Goal: Transaction & Acquisition: Book appointment/travel/reservation

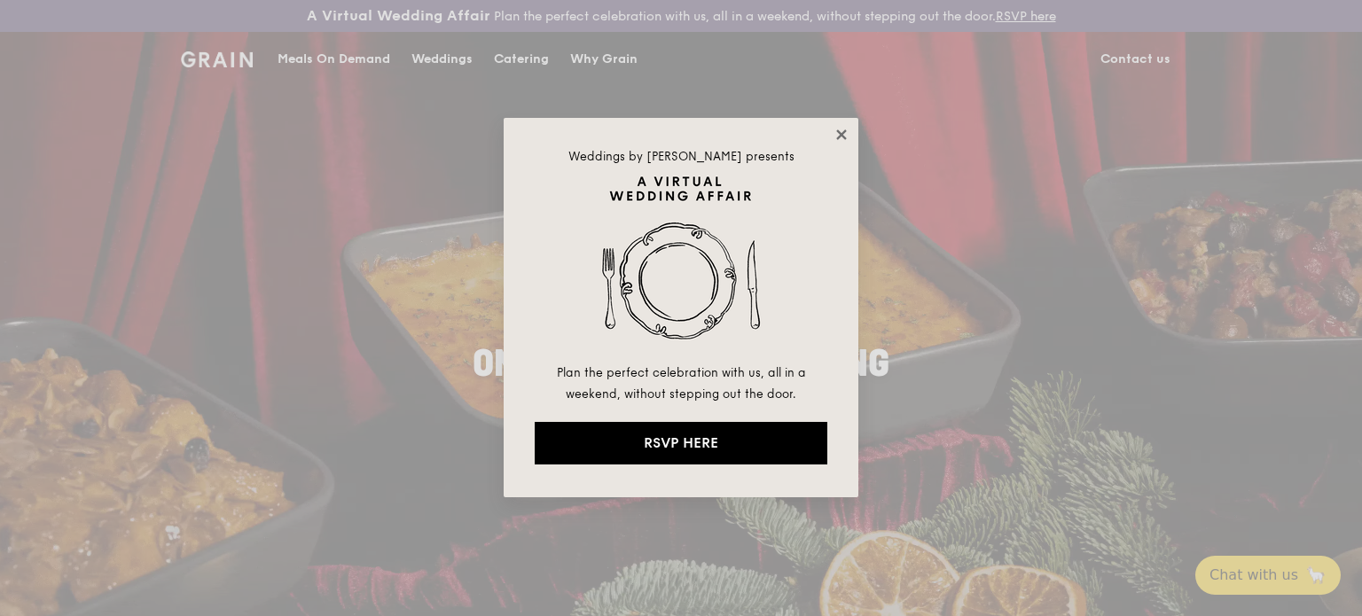
click at [841, 133] on icon at bounding box center [841, 134] width 10 height 10
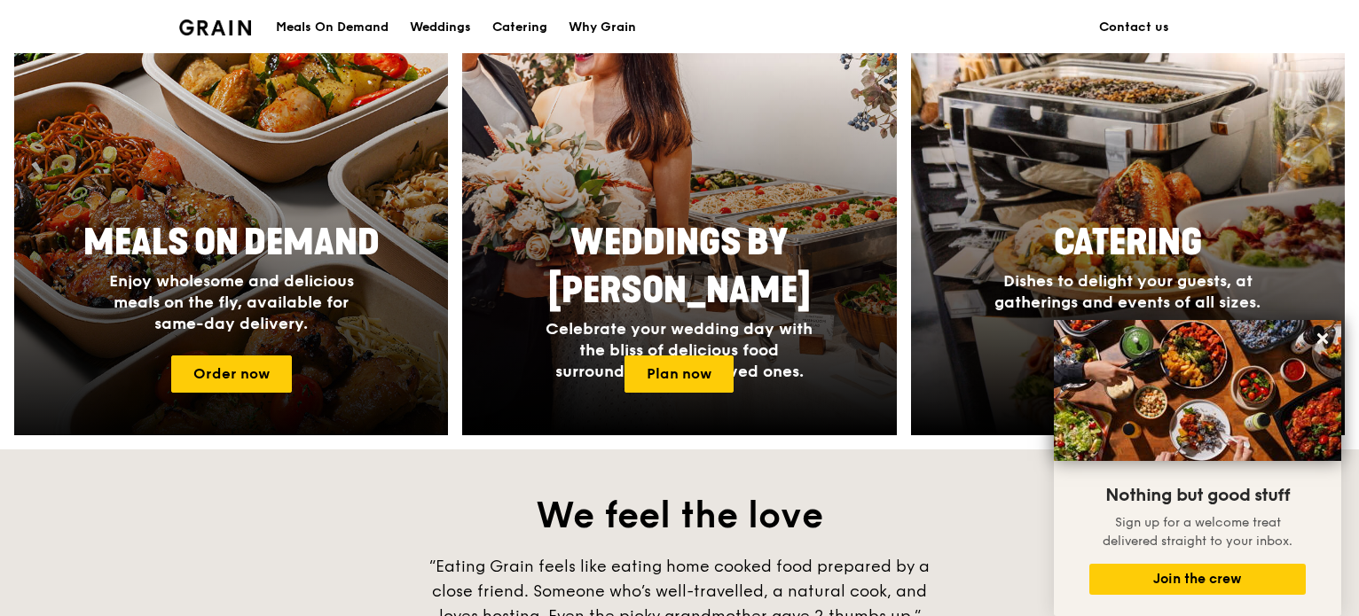
scroll to position [798, 0]
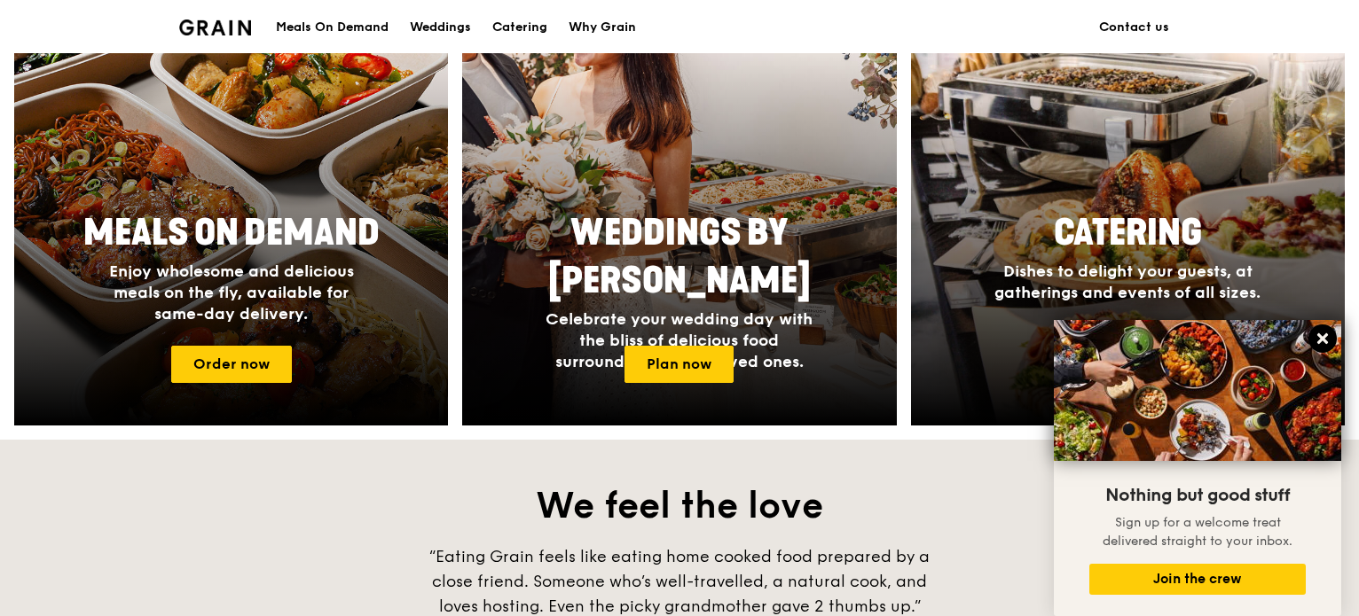
click at [1323, 340] on icon at bounding box center [1322, 338] width 11 height 11
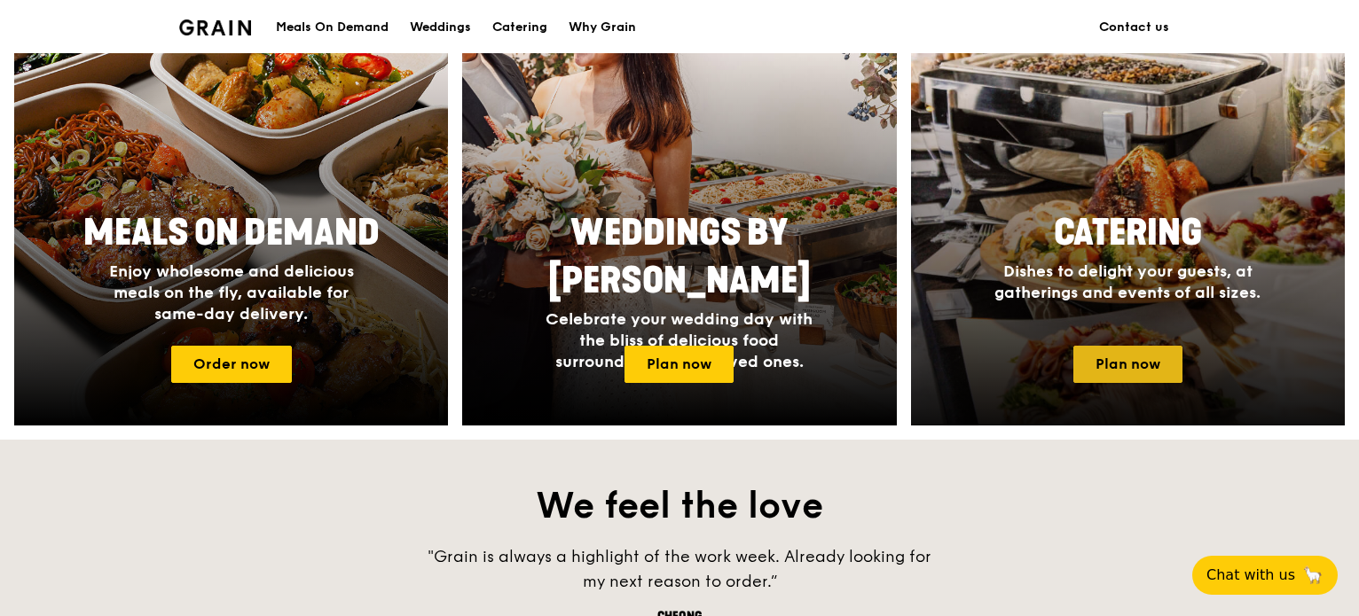
click at [1125, 363] on link "Plan now" at bounding box center [1127, 364] width 109 height 37
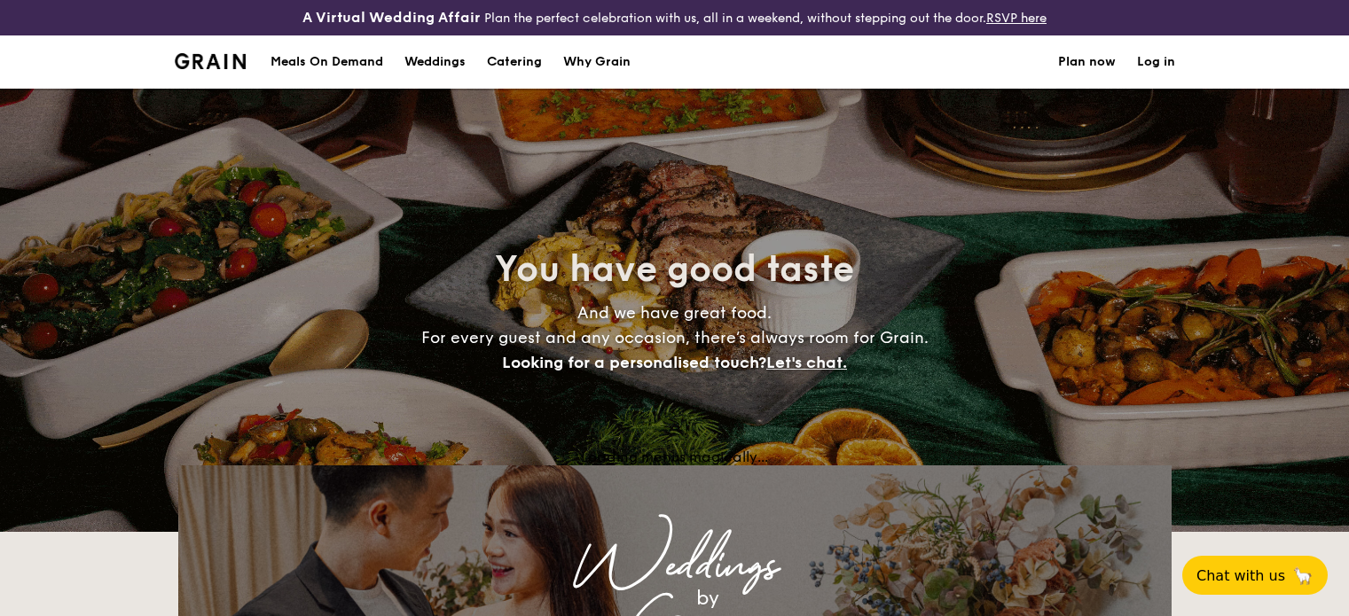
select select
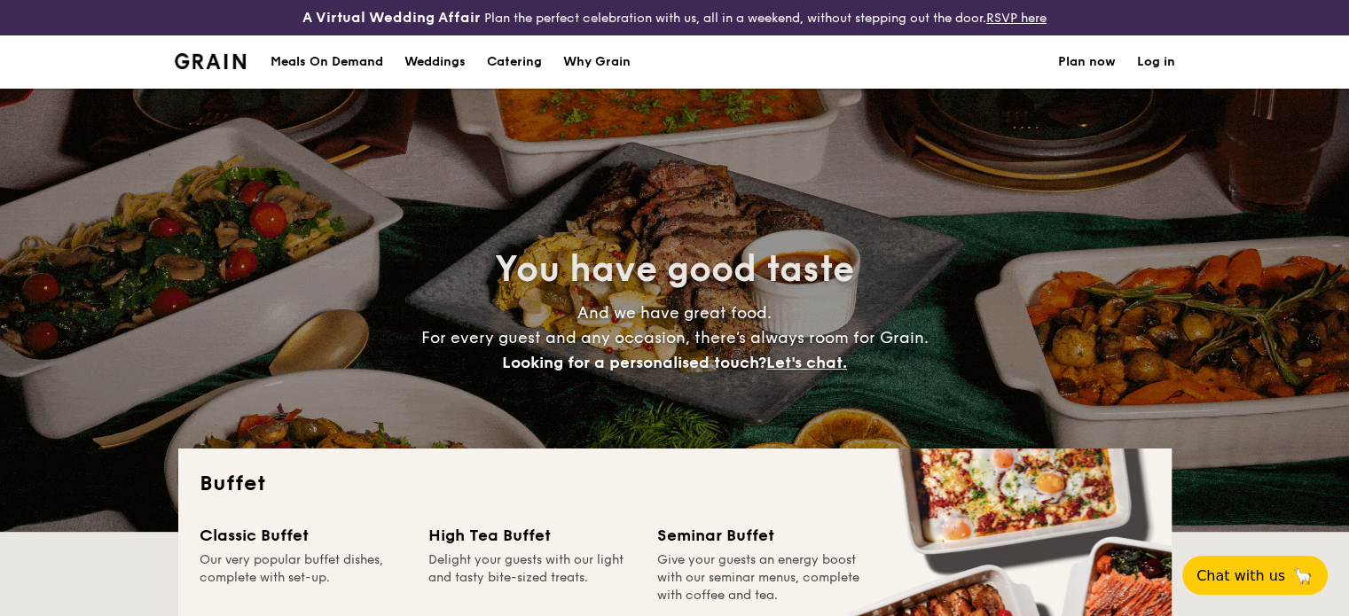
click at [525, 65] on h1 "Catering" at bounding box center [514, 61] width 55 height 53
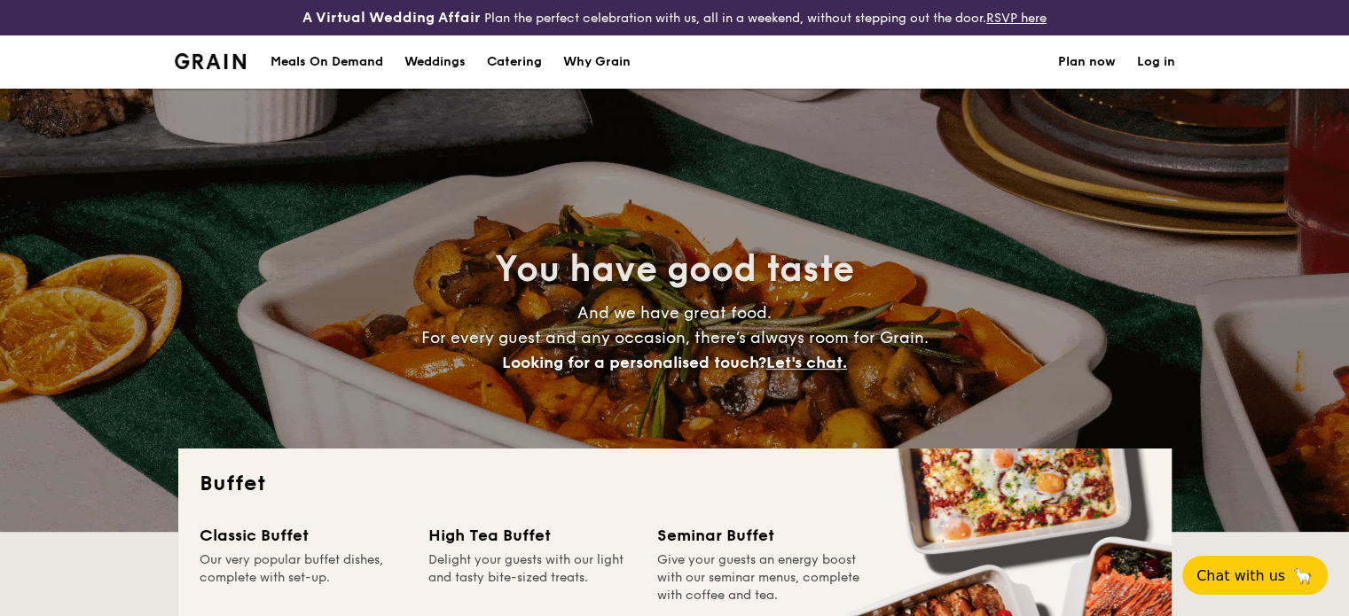
click at [619, 65] on div "Why Grain" at bounding box center [596, 61] width 67 height 53
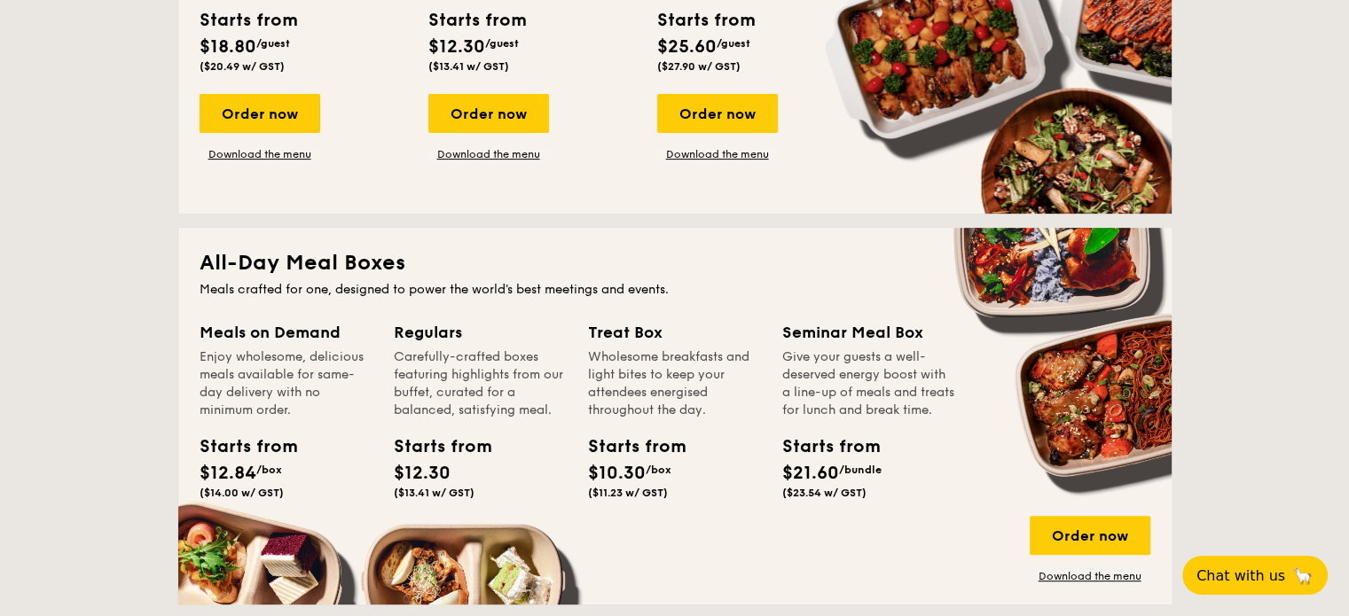
scroll to position [798, 0]
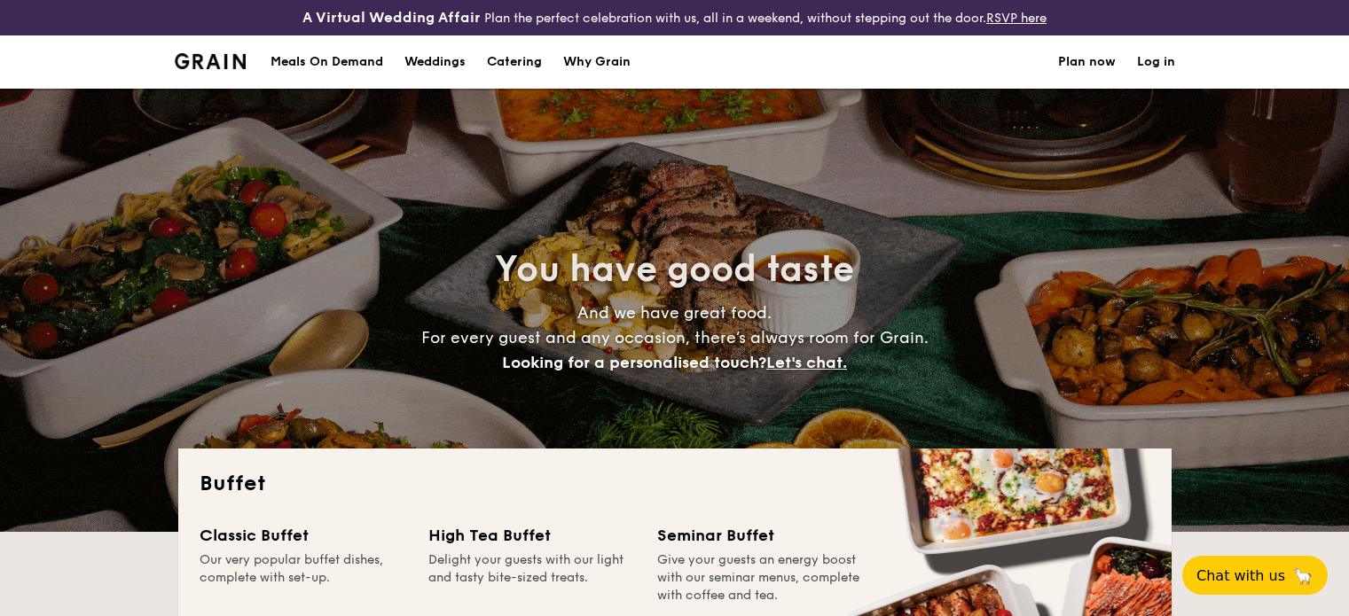
select select
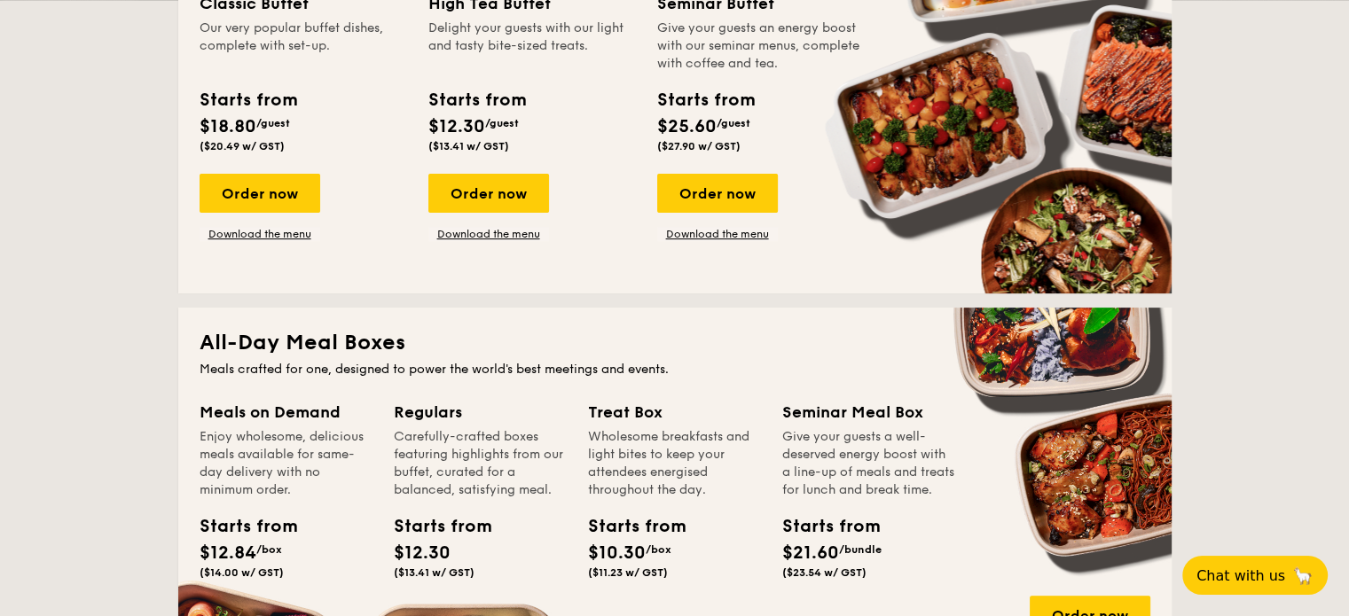
scroll to position [266, 0]
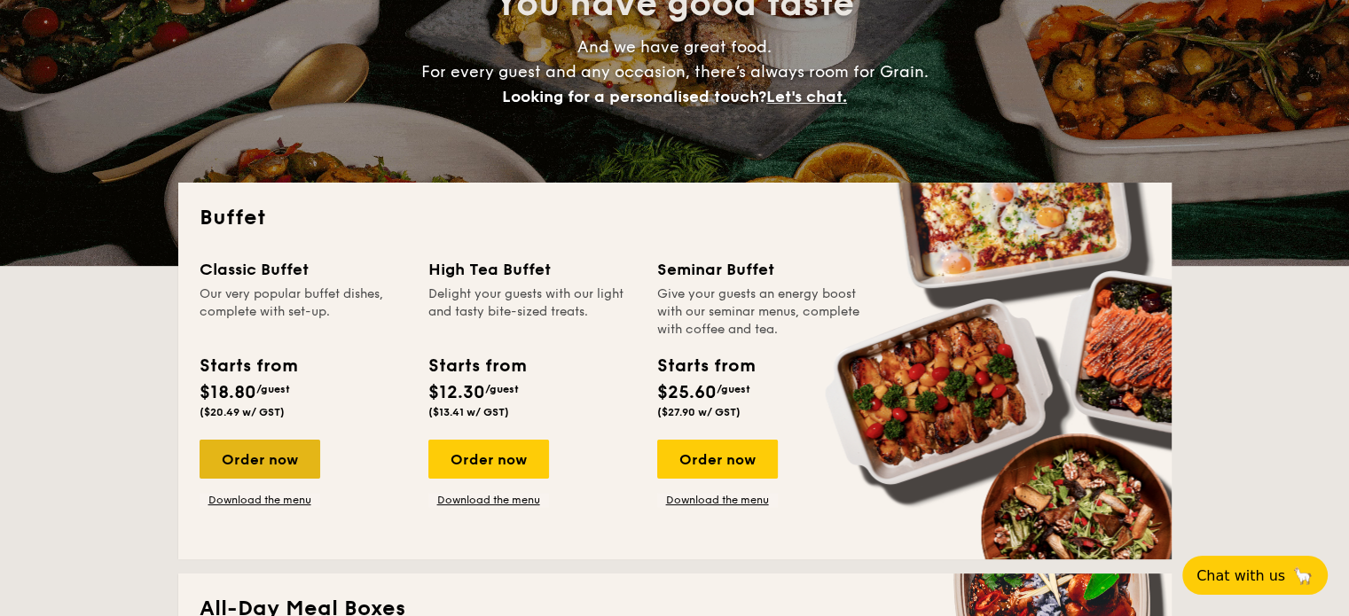
click at [272, 460] on div "Order now" at bounding box center [260, 459] width 121 height 39
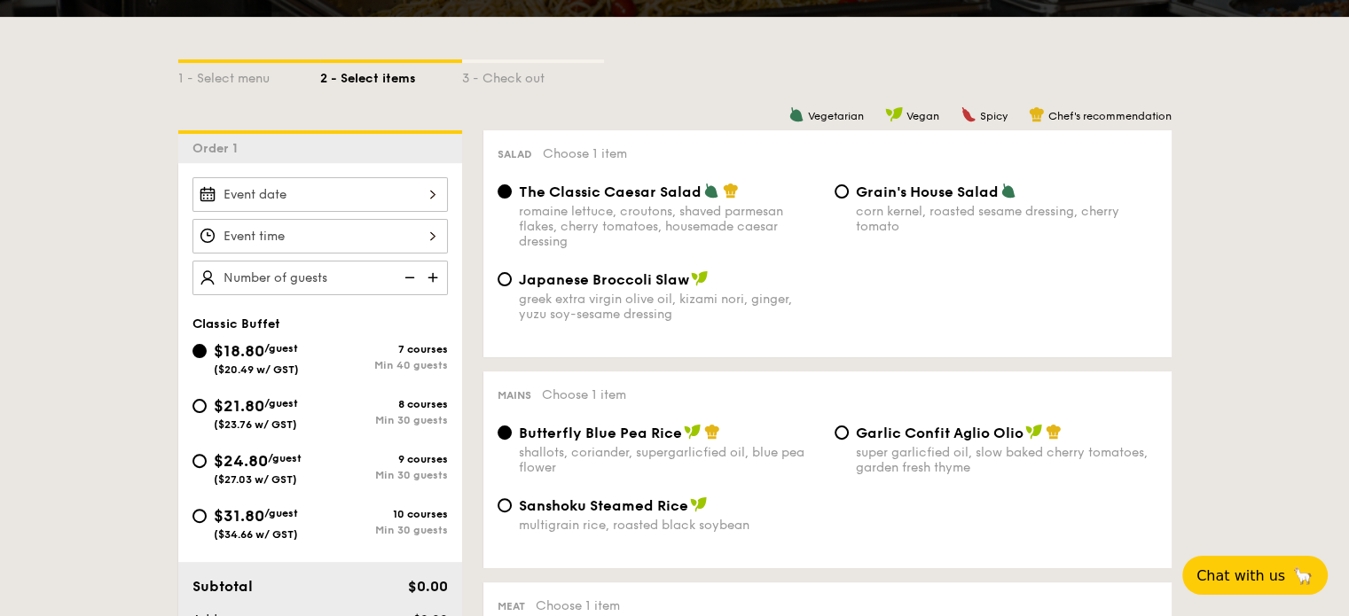
scroll to position [532, 0]
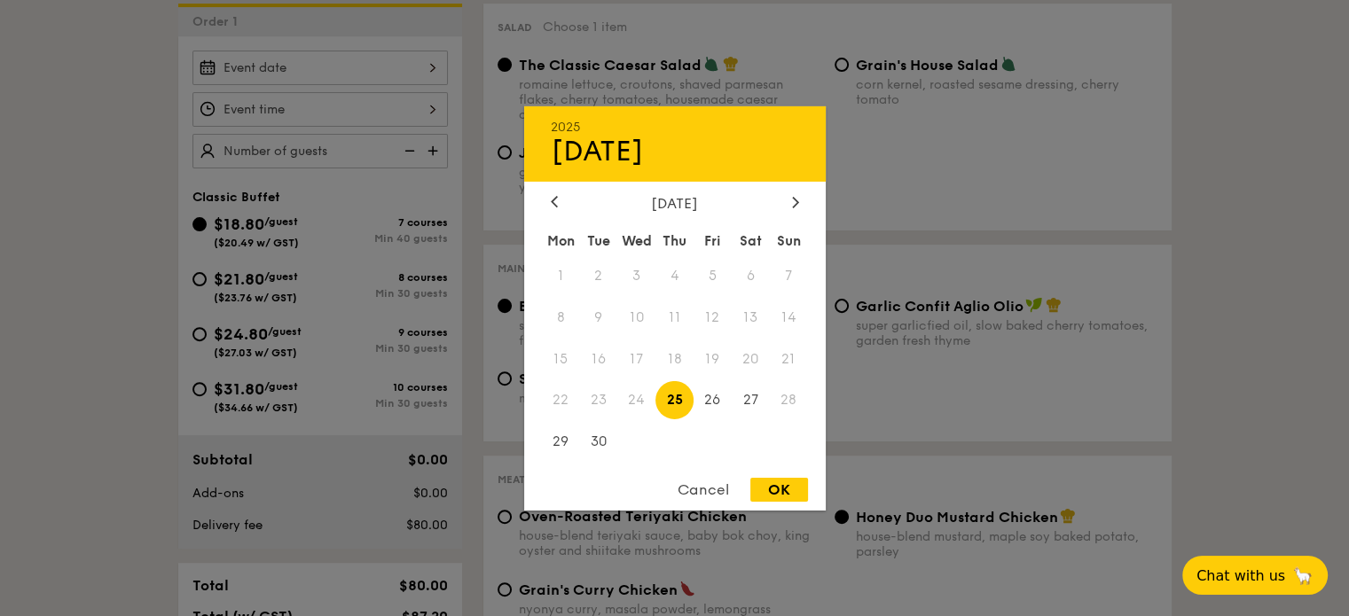
click at [281, 61] on div "2025 Sep 25 September 2025 Mon Tue Wed Thu Fri Sat Sun 1 2 3 4 5 6 7 8 9 10 11 …" at bounding box center [319, 68] width 255 height 35
click at [631, 399] on span "24" at bounding box center [636, 400] width 38 height 38
click at [687, 490] on div "Cancel" at bounding box center [703, 490] width 87 height 24
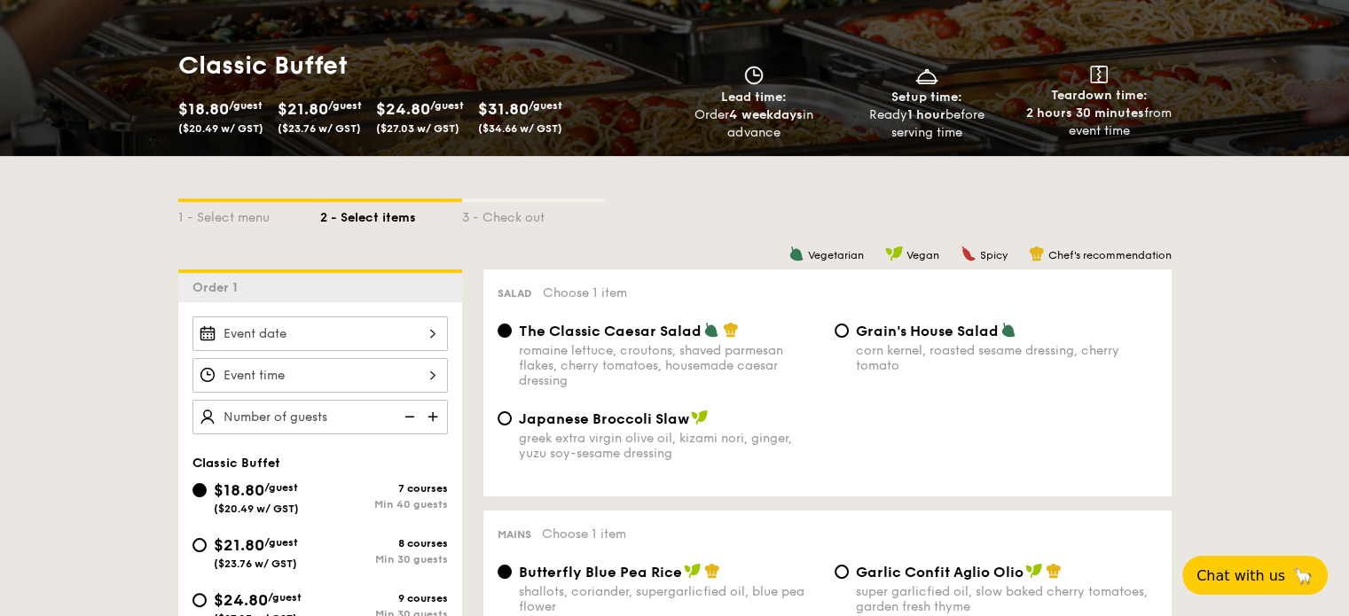
scroll to position [0, 0]
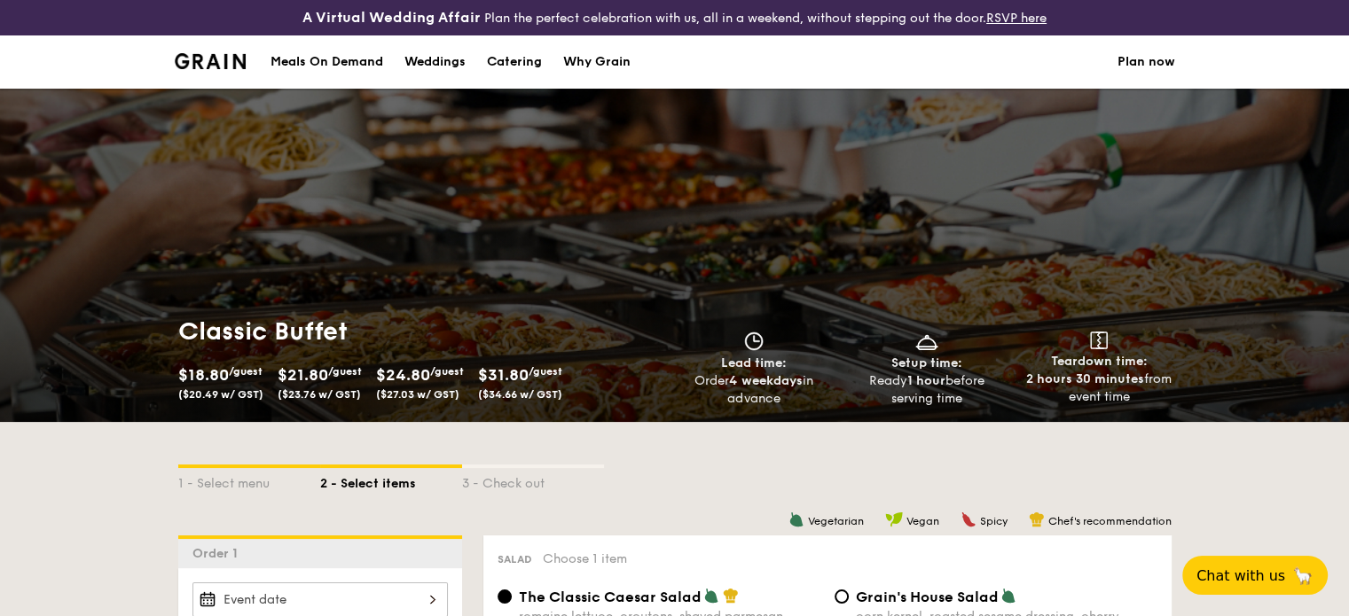
click at [1135, 58] on link "Plan now" at bounding box center [1147, 61] width 58 height 53
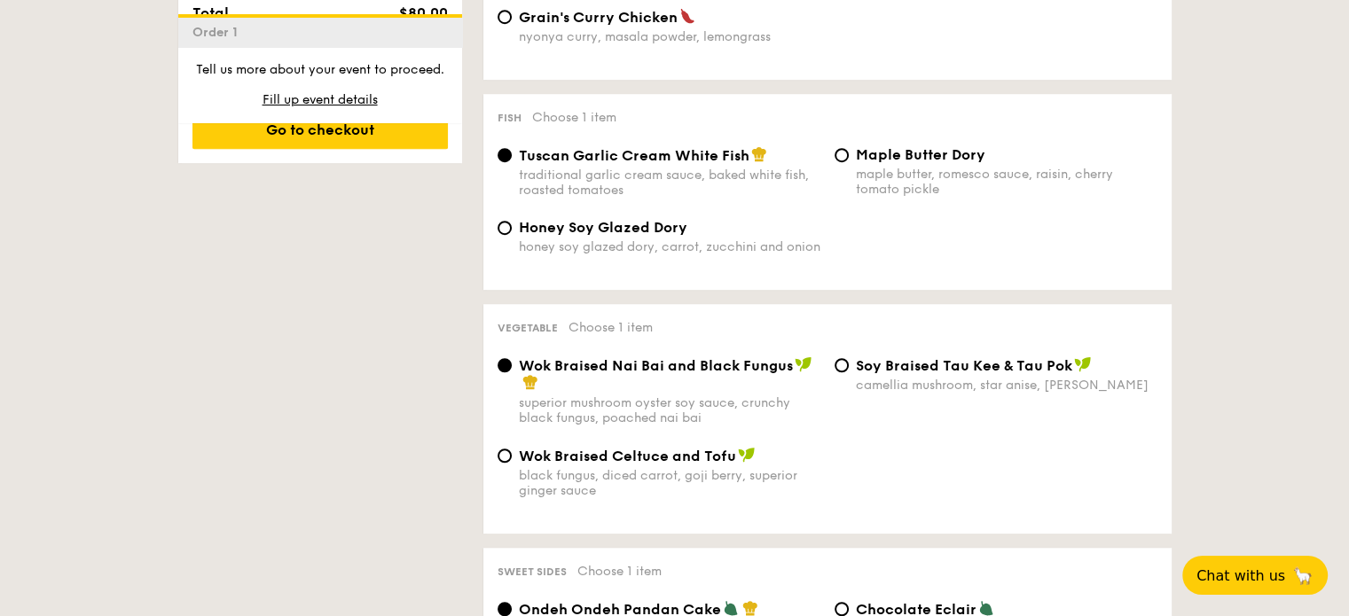
scroll to position [1330, 0]
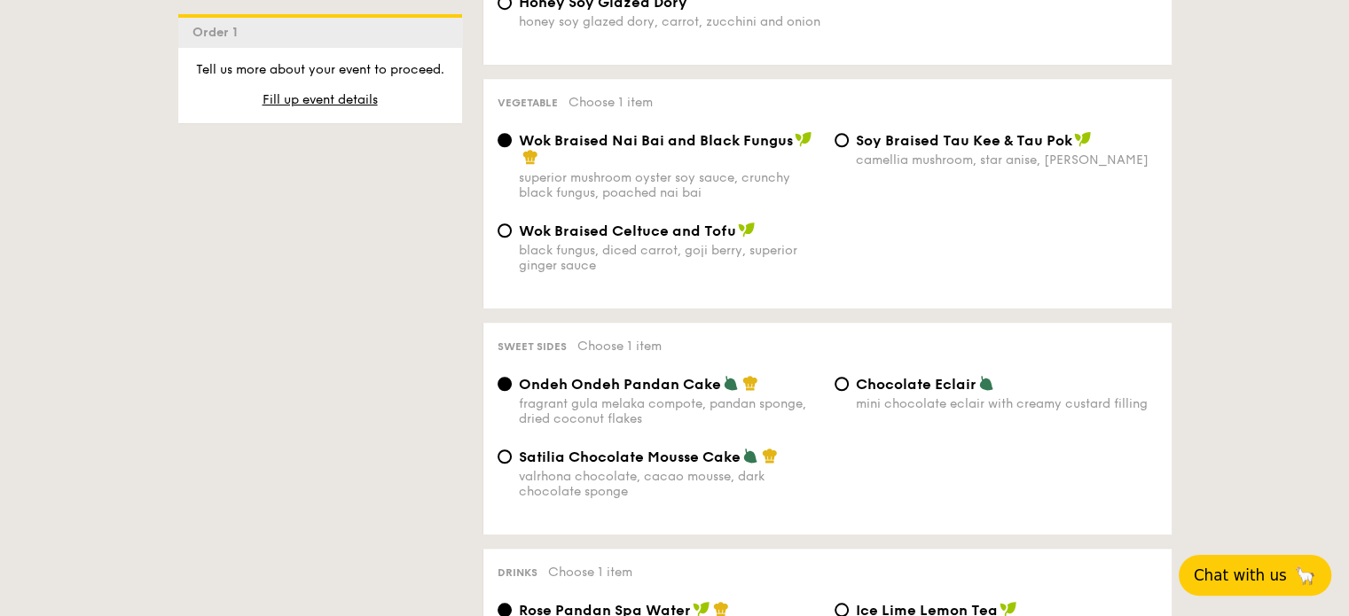
click at [1275, 581] on span "Chat with us" at bounding box center [1240, 576] width 93 height 18
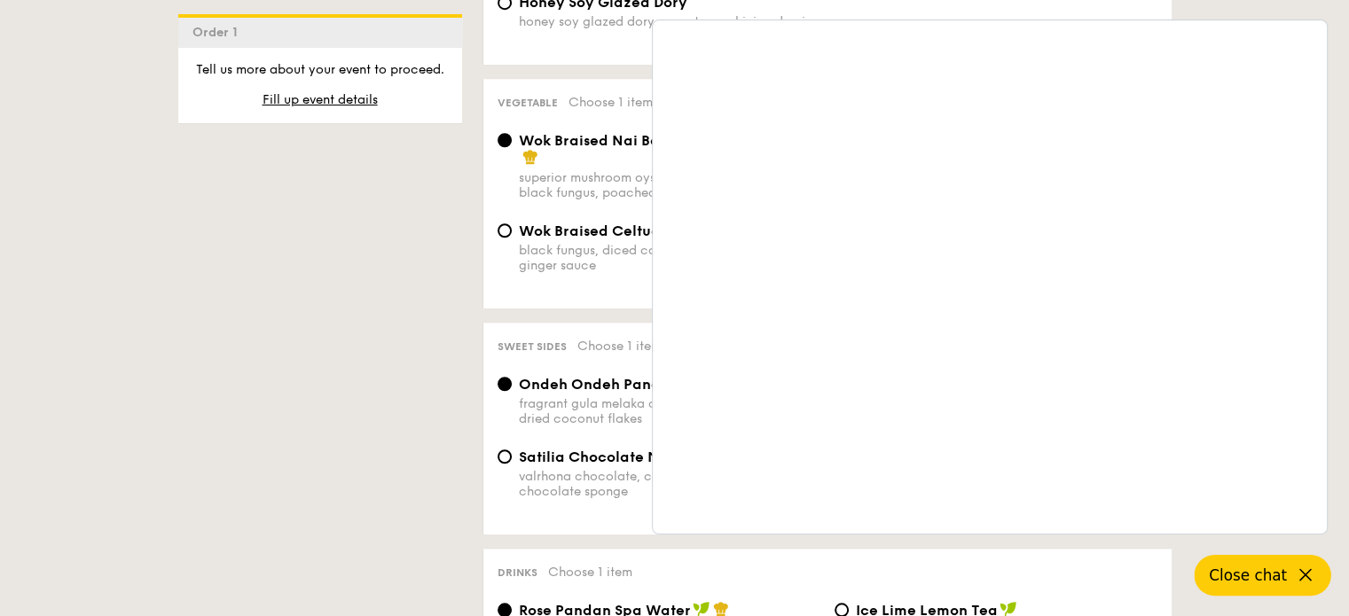
click at [393, 317] on div "1 - Select menu 2 - Select items 3 - Check out Order 1 Classic Buffet $18.80 /g…" at bounding box center [675, 199] width 1022 height 2214
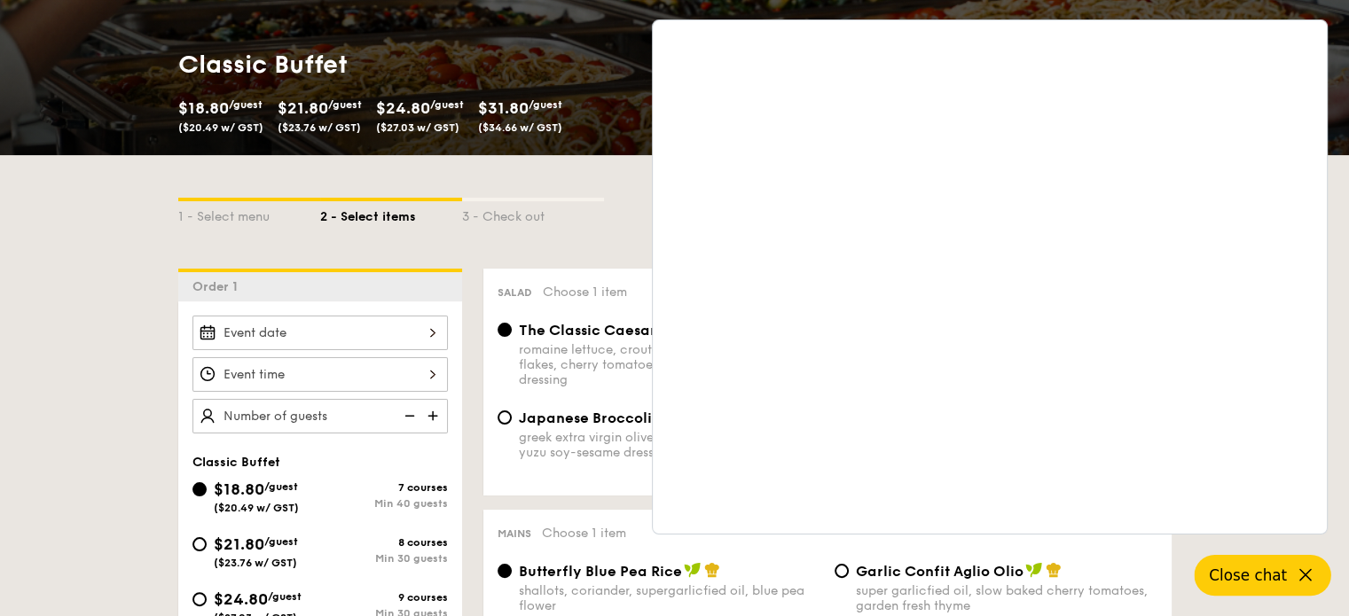
scroll to position [266, 0]
click at [262, 334] on div at bounding box center [319, 334] width 255 height 35
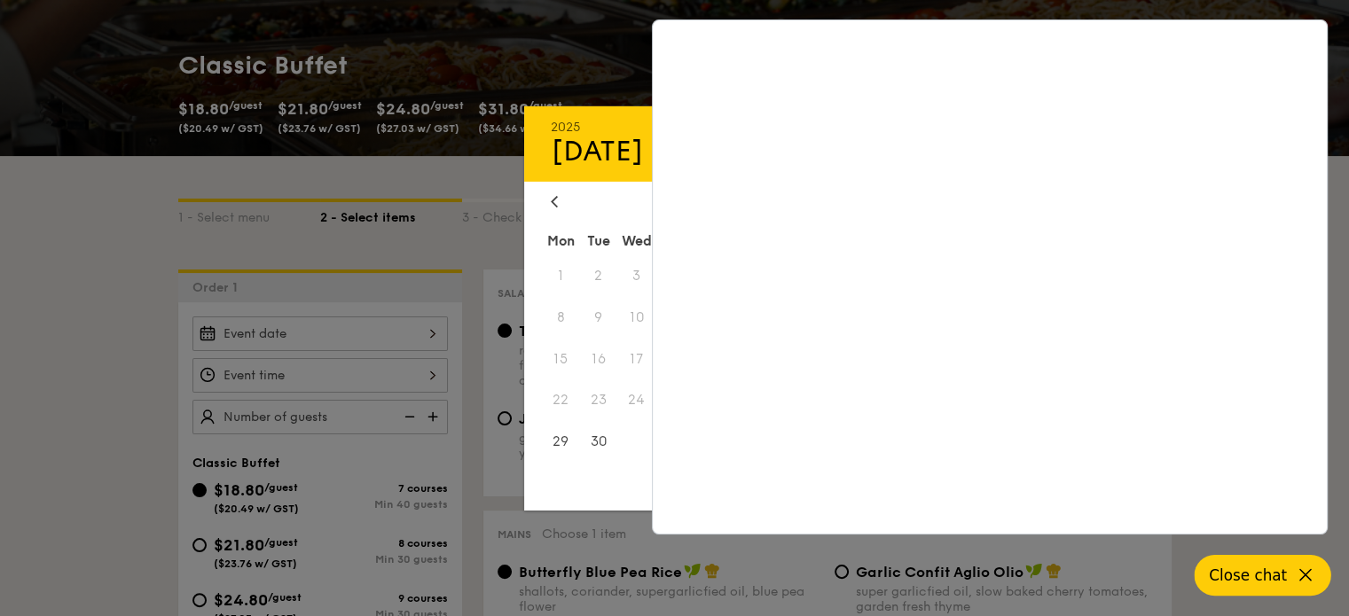
click at [1298, 577] on icon at bounding box center [1305, 575] width 21 height 21
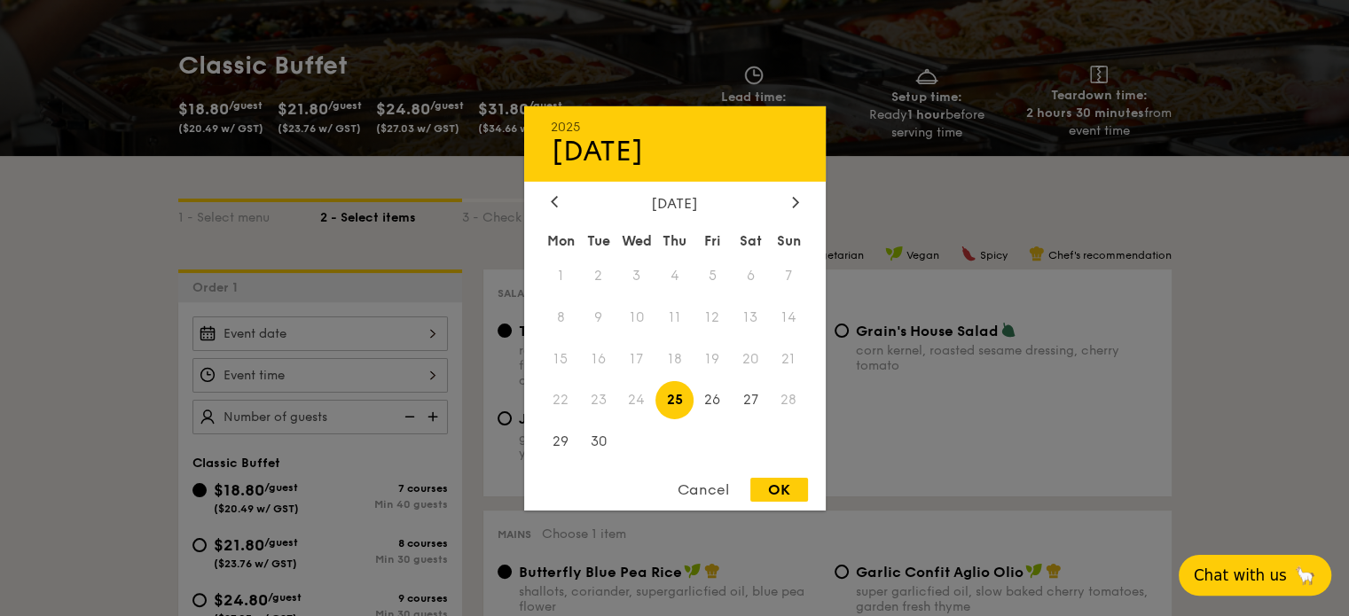
click at [639, 397] on span "24" at bounding box center [636, 400] width 38 height 38
click at [710, 490] on div "Cancel" at bounding box center [703, 490] width 87 height 24
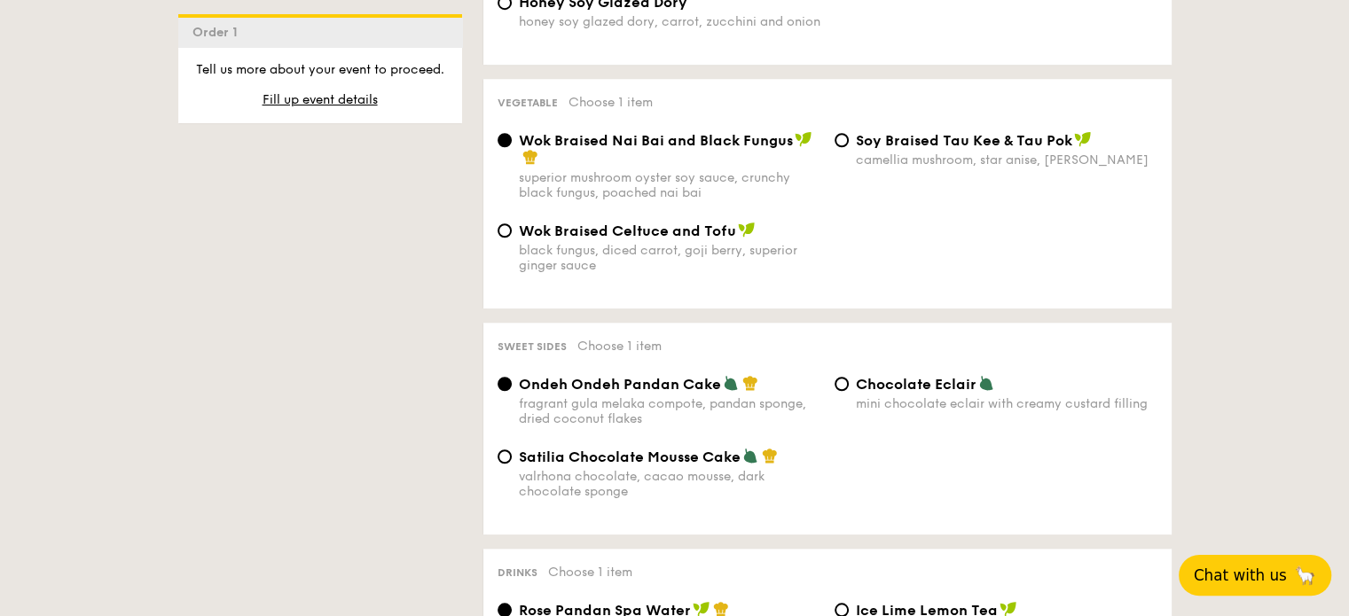
scroll to position [2631, 0]
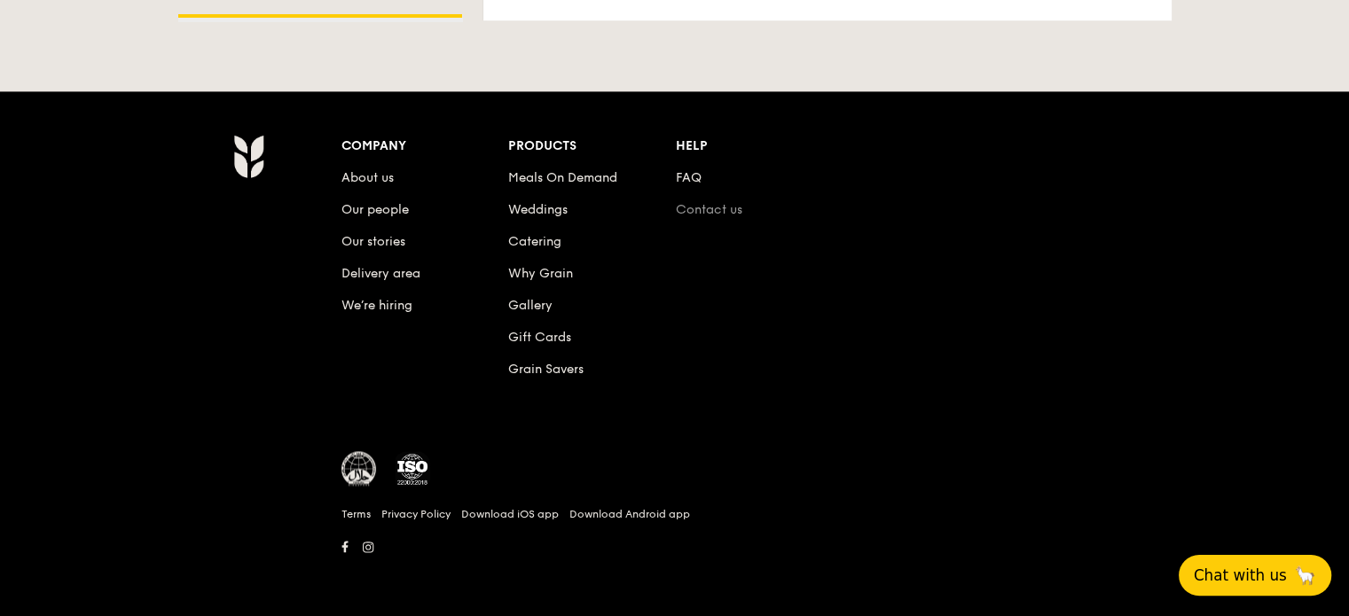
click at [692, 208] on link "Contact us" at bounding box center [709, 209] width 67 height 15
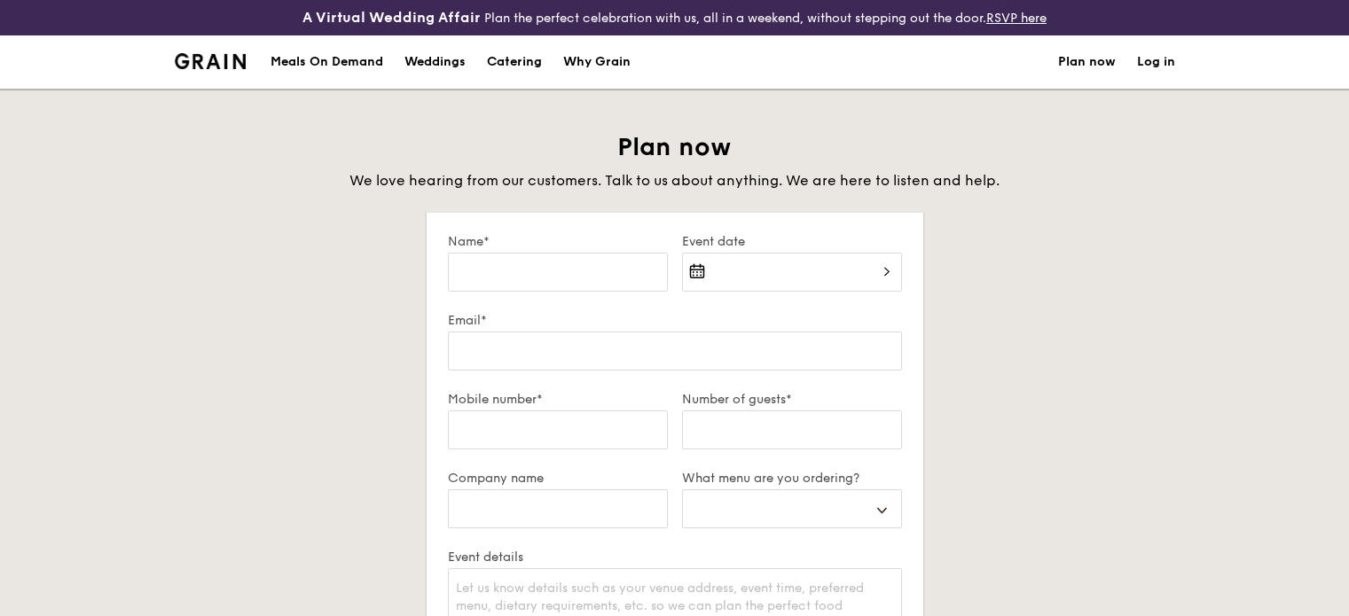
select select
click at [694, 272] on div at bounding box center [792, 283] width 220 height 60
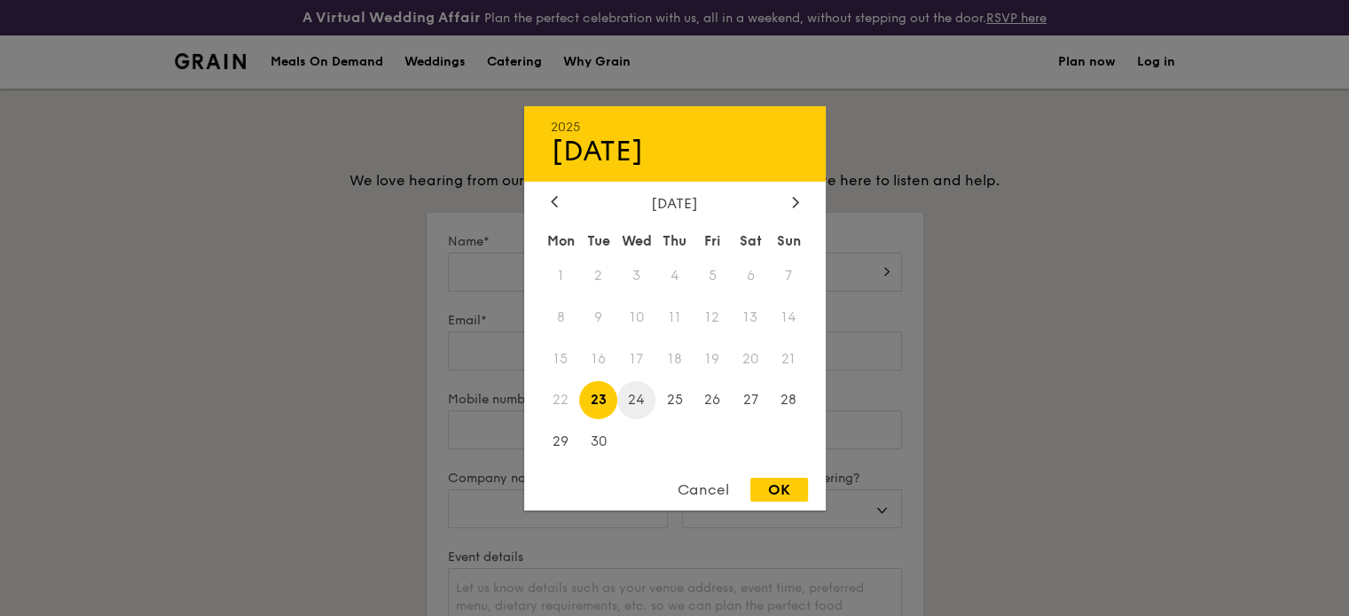
click at [632, 400] on span "24" at bounding box center [636, 400] width 38 height 38
click at [282, 336] on div at bounding box center [674, 308] width 1349 height 616
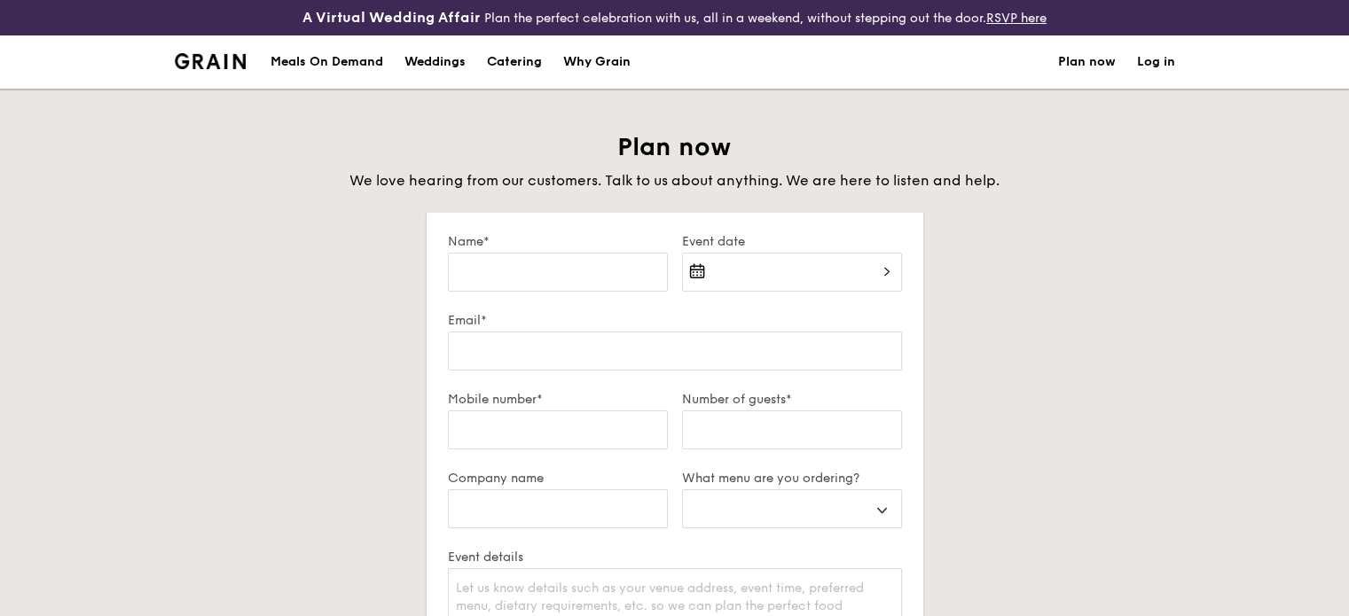
click at [751, 279] on div at bounding box center [792, 283] width 220 height 60
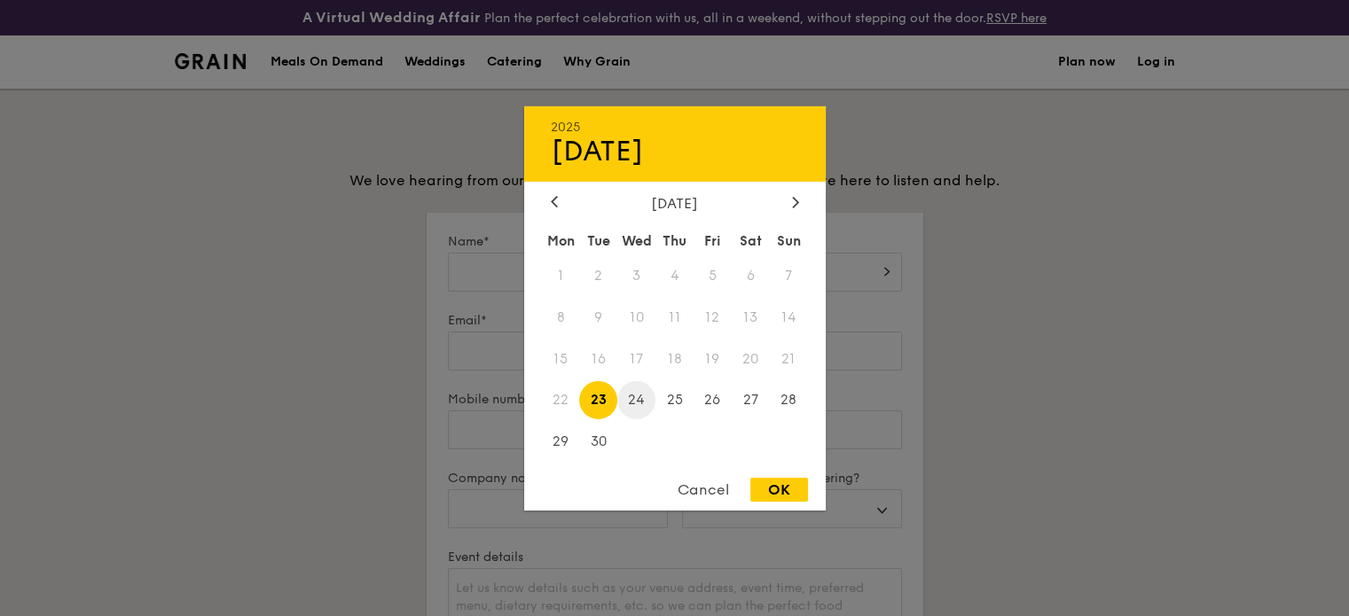
click at [639, 404] on span "24" at bounding box center [636, 400] width 38 height 38
click at [799, 493] on div "OK" at bounding box center [779, 490] width 58 height 24
type input "Sep 24, 2025"
select select
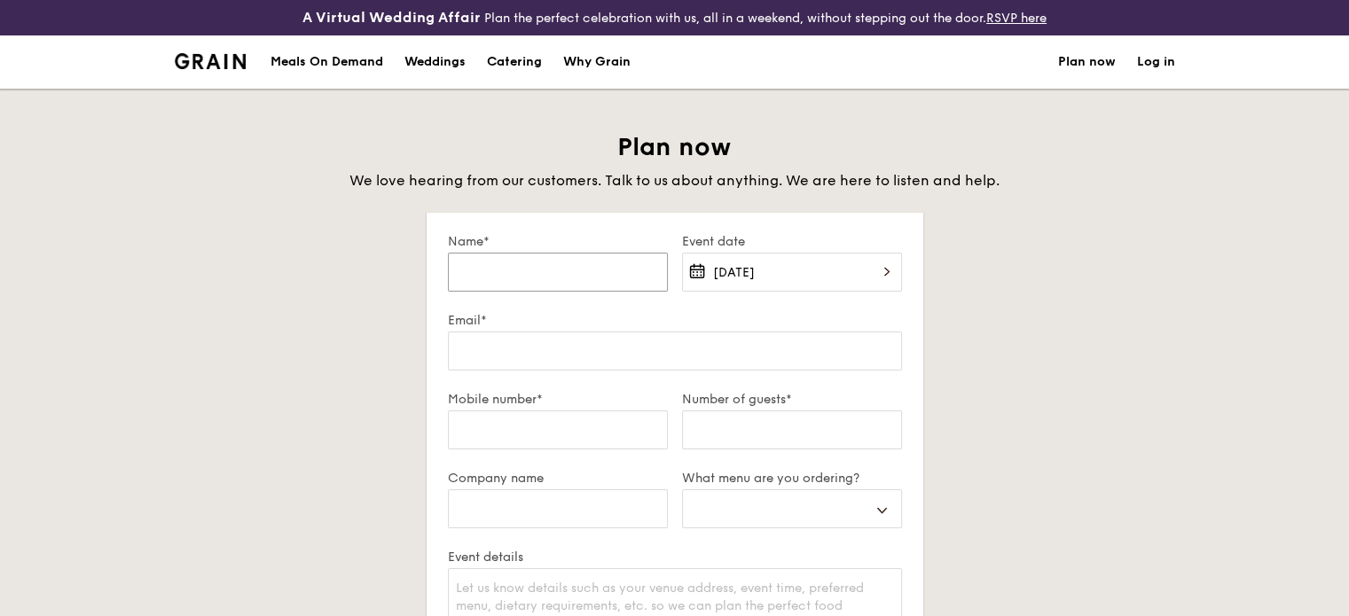
click at [561, 269] on input "Name*" at bounding box center [558, 272] width 220 height 39
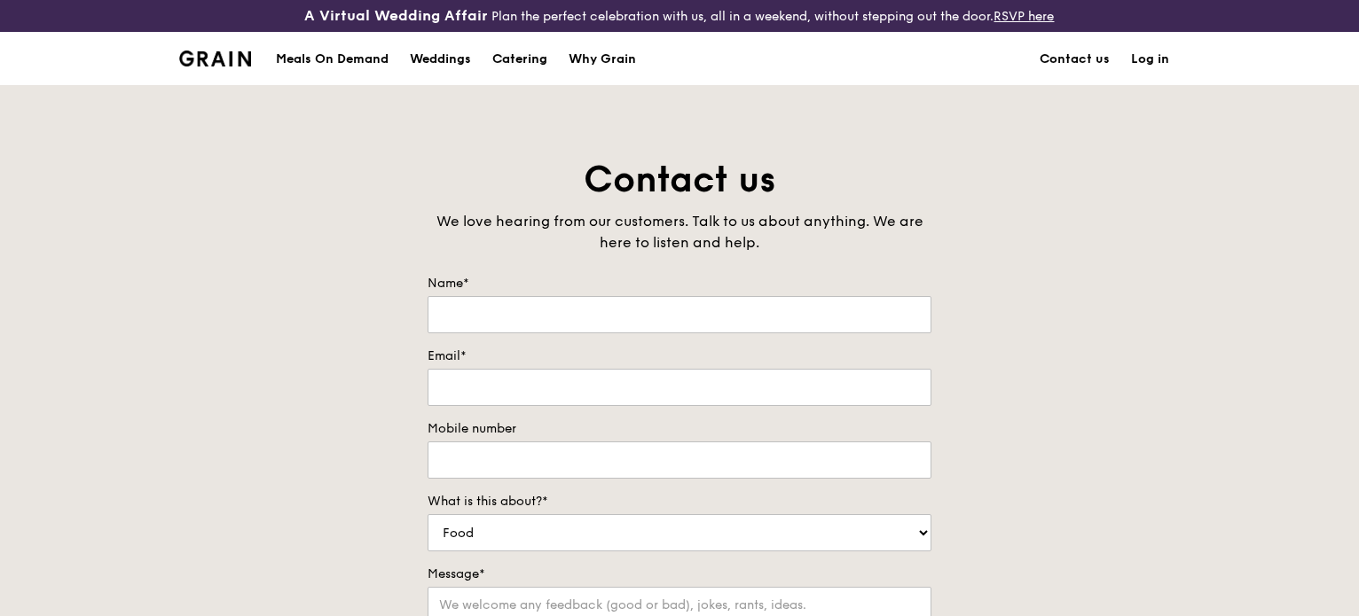
click at [513, 58] on div "Catering" at bounding box center [519, 59] width 55 height 53
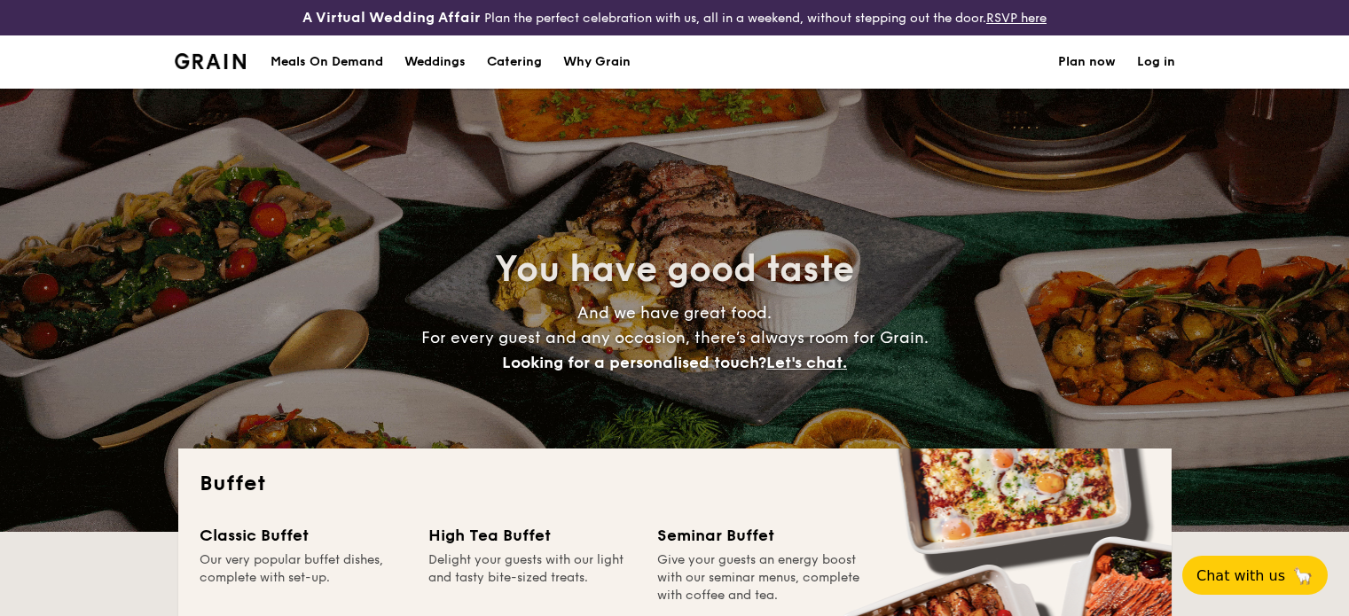
select select
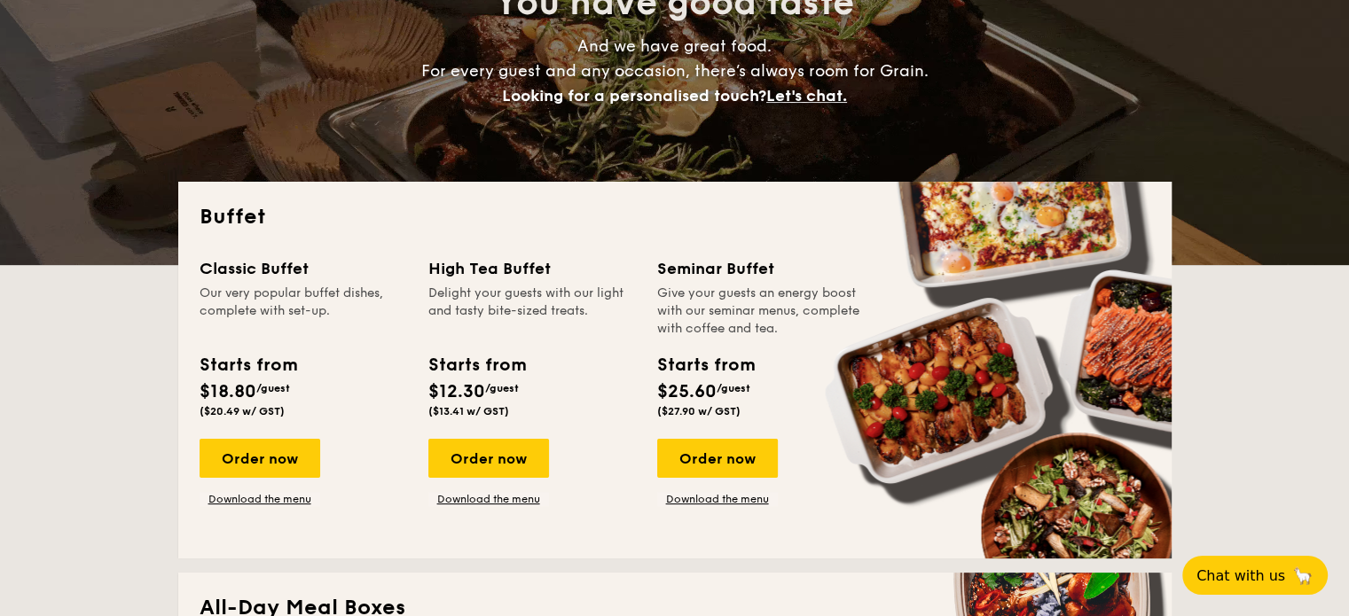
scroll to position [266, 0]
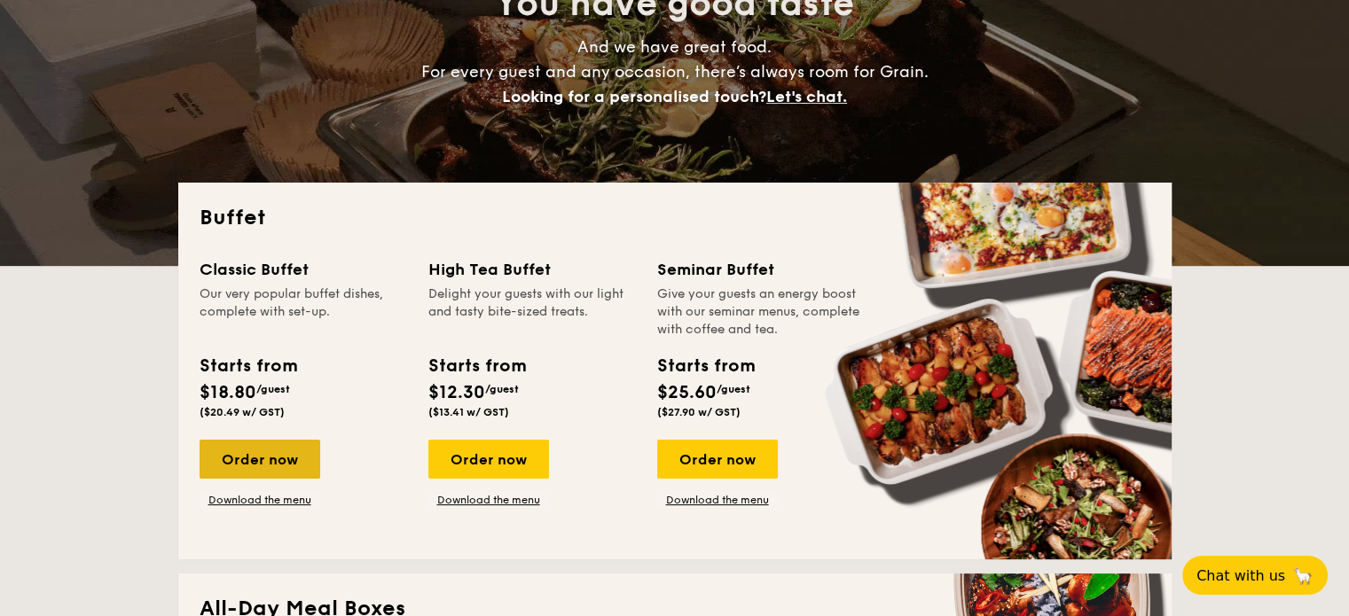
drag, startPoint x: 263, startPoint y: 459, endPoint x: 273, endPoint y: 458, distance: 10.7
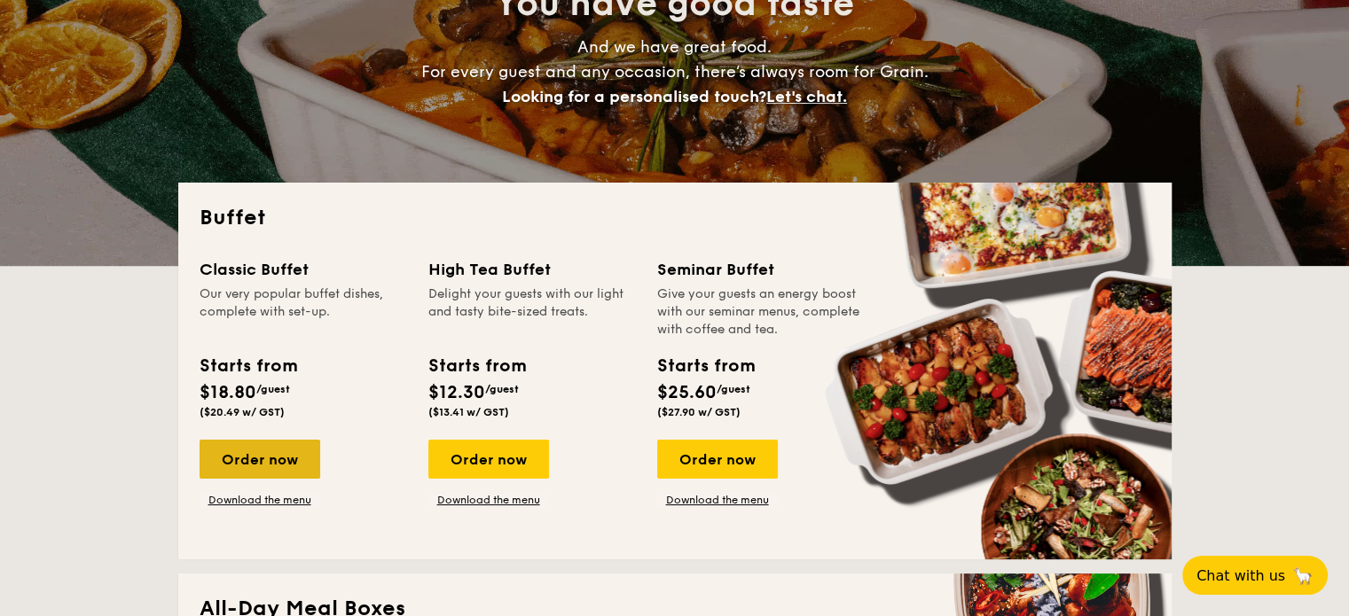
click at [263, 459] on div "Order now" at bounding box center [260, 459] width 121 height 39
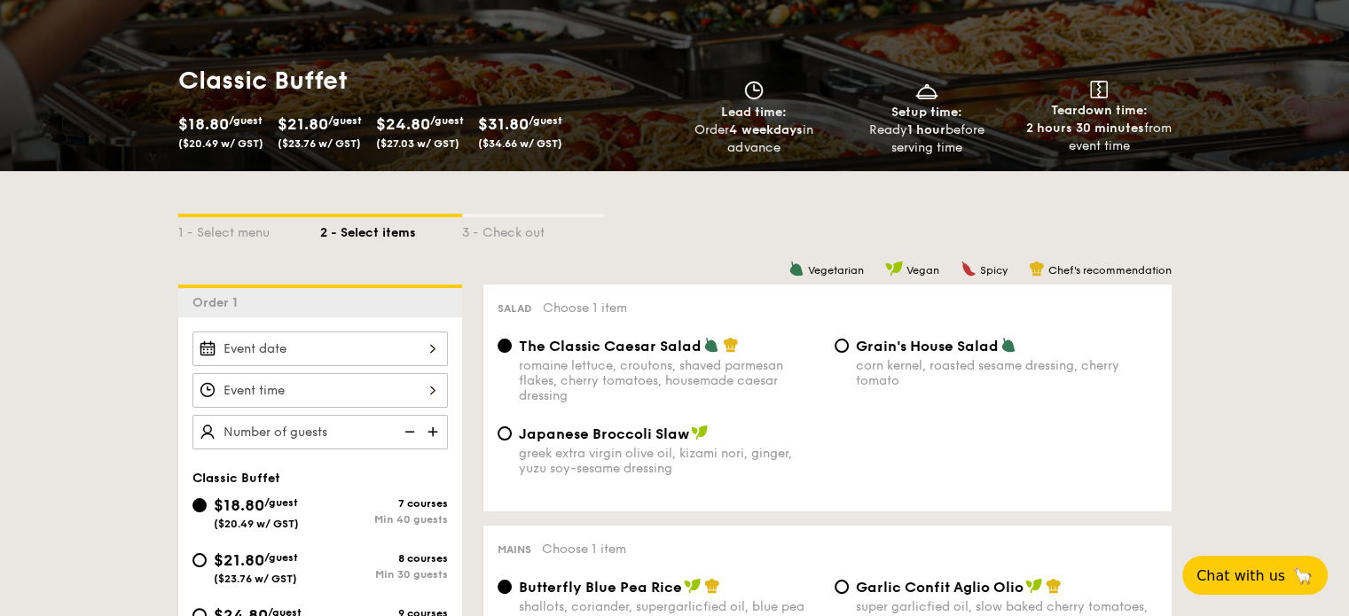
scroll to position [266, 0]
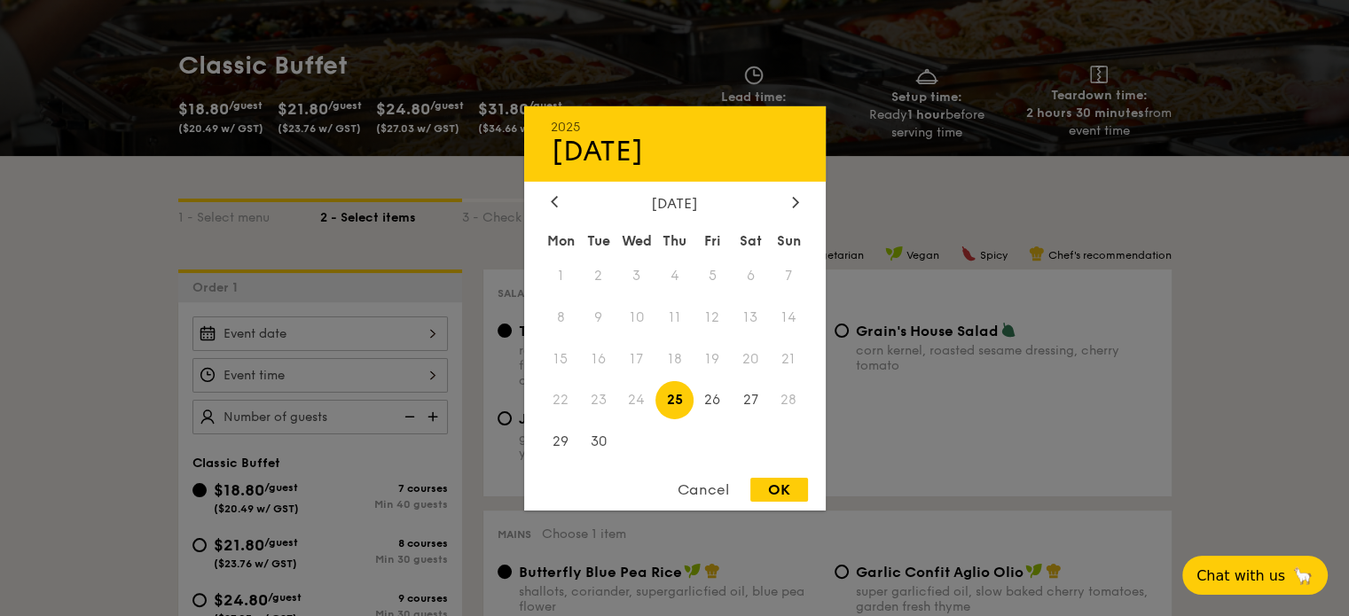
click at [278, 334] on div "2025 Sep [DATE] Tue Wed Thu Fri Sat Sun 1 2 3 4 5 6 7 8 9 10 11 12 13 14 15 16 …" at bounding box center [319, 334] width 255 height 35
click at [639, 403] on span "24" at bounding box center [636, 400] width 38 height 38
click at [703, 493] on div "Cancel" at bounding box center [703, 490] width 87 height 24
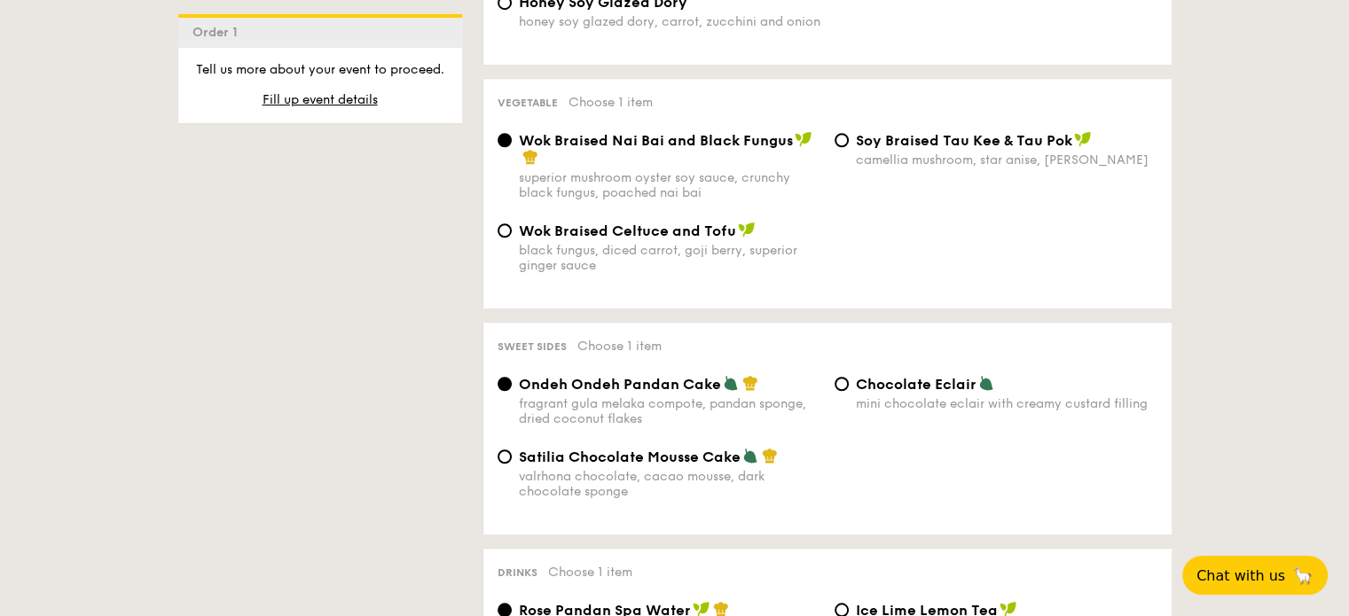
scroll to position [2631, 0]
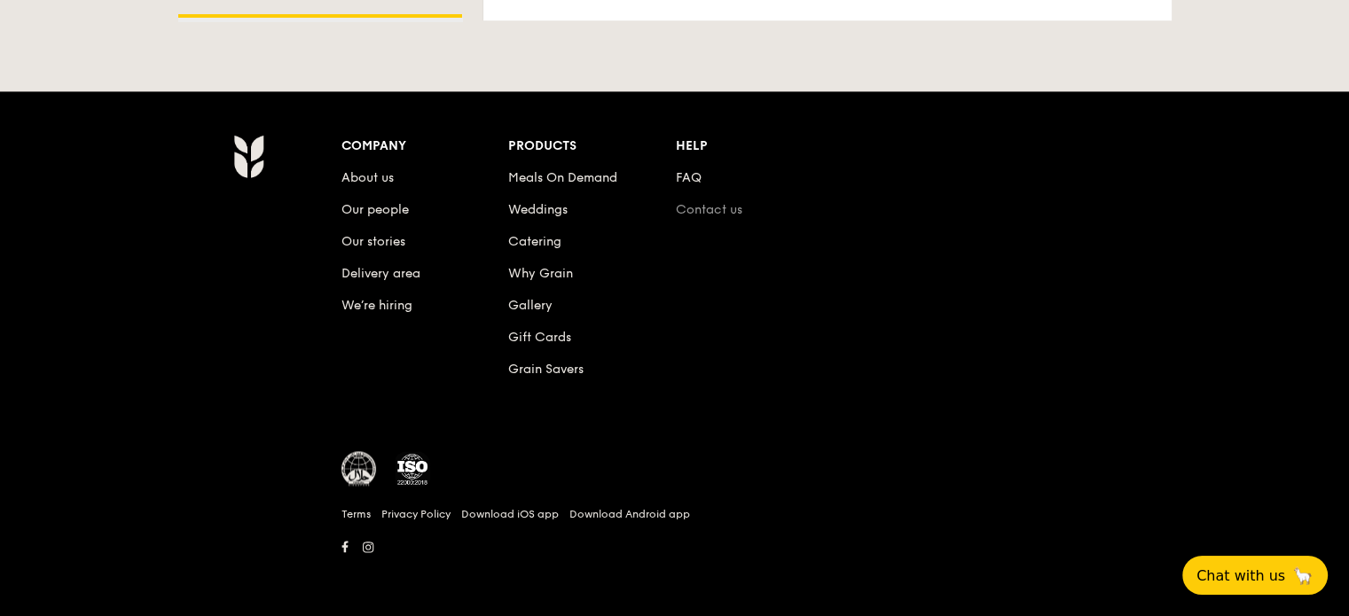
click at [699, 207] on link "Contact us" at bounding box center [709, 209] width 67 height 15
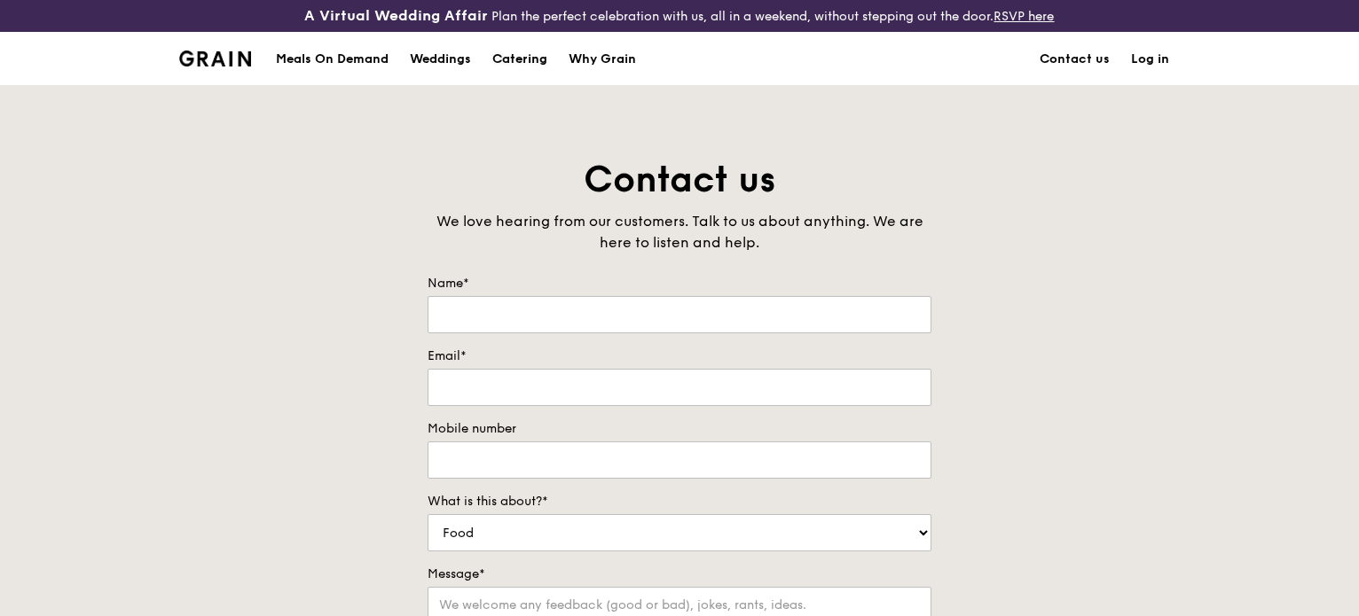
click at [513, 56] on div "Catering" at bounding box center [519, 59] width 55 height 53
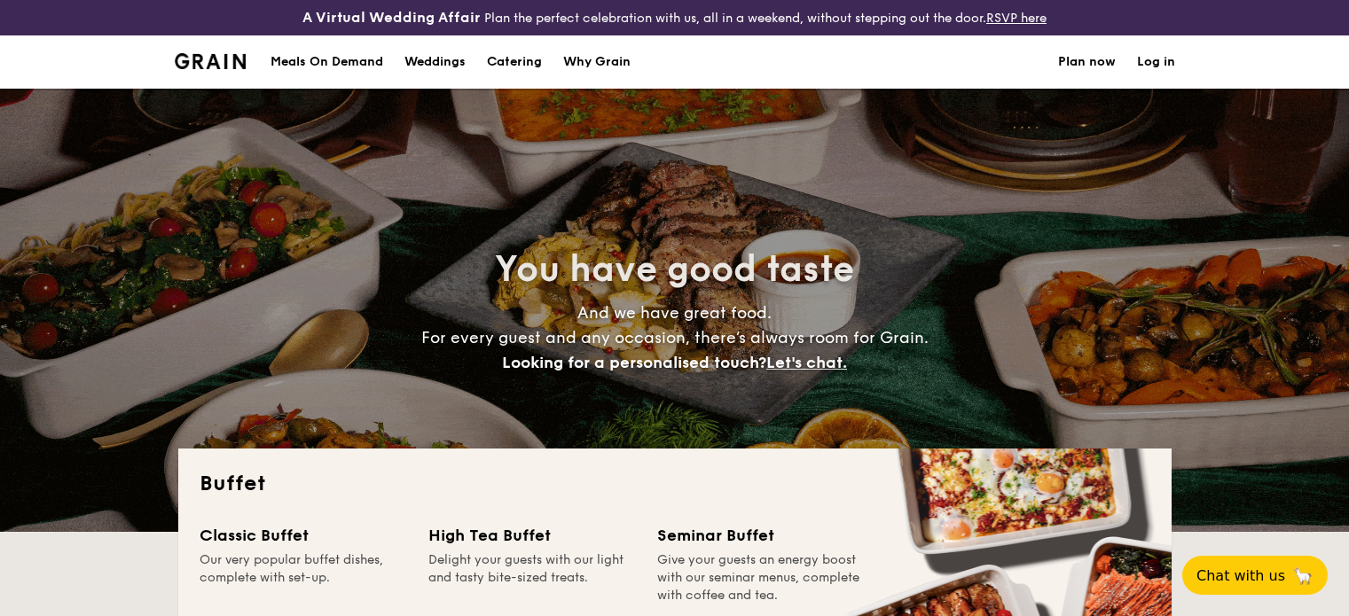
select select
click at [524, 65] on h1 "Catering" at bounding box center [514, 61] width 55 height 53
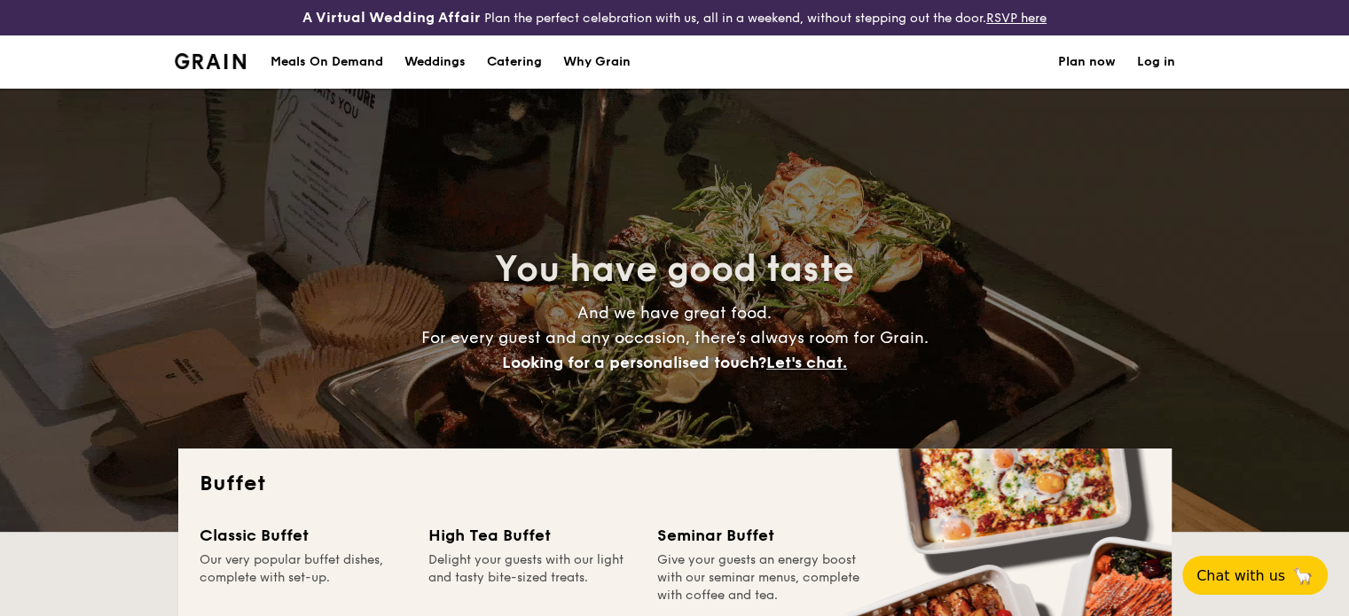
scroll to position [266, 0]
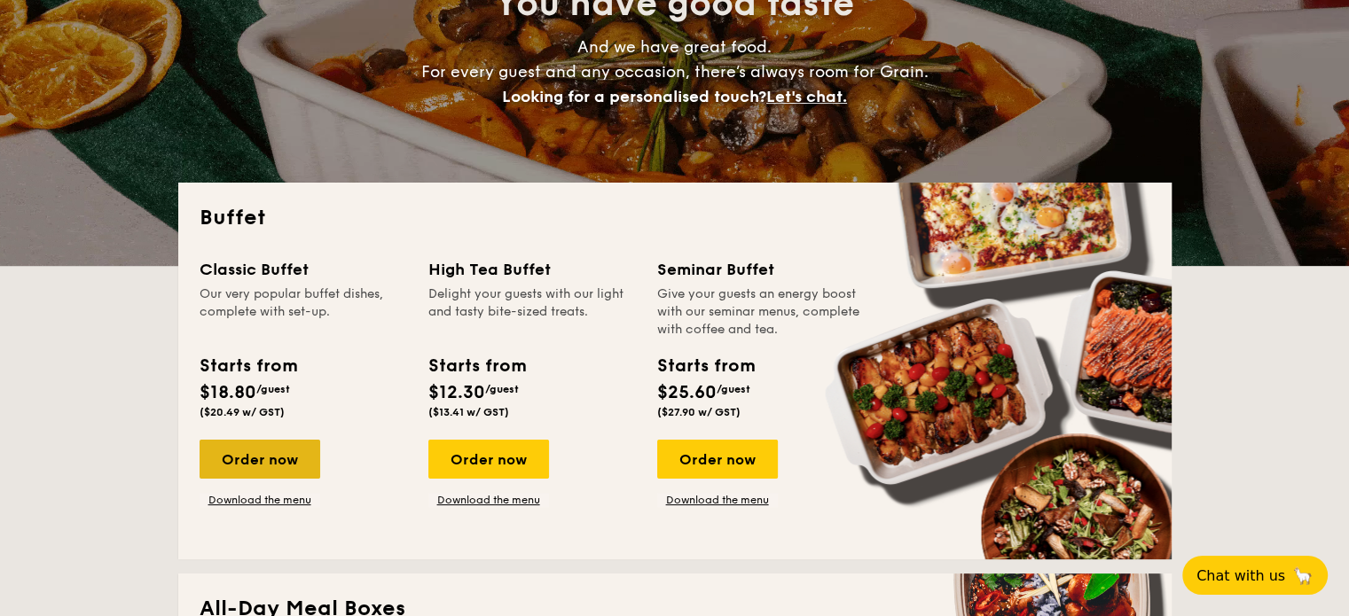
click at [266, 464] on div "Order now" at bounding box center [260, 459] width 121 height 39
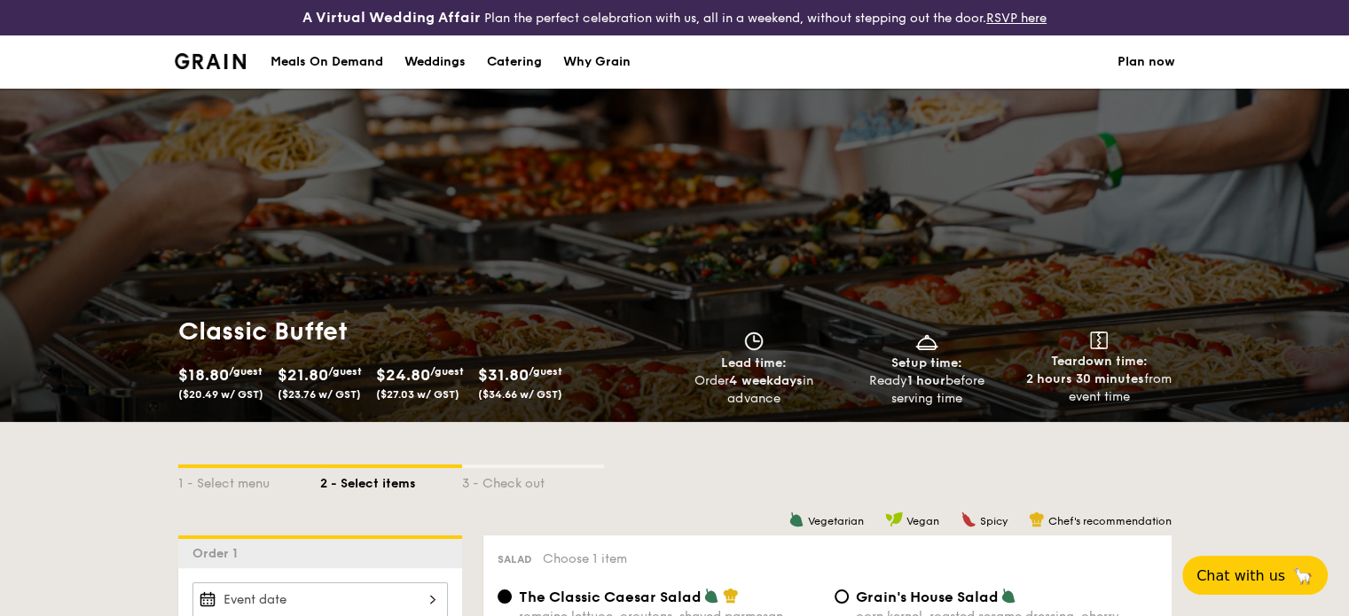
scroll to position [532, 0]
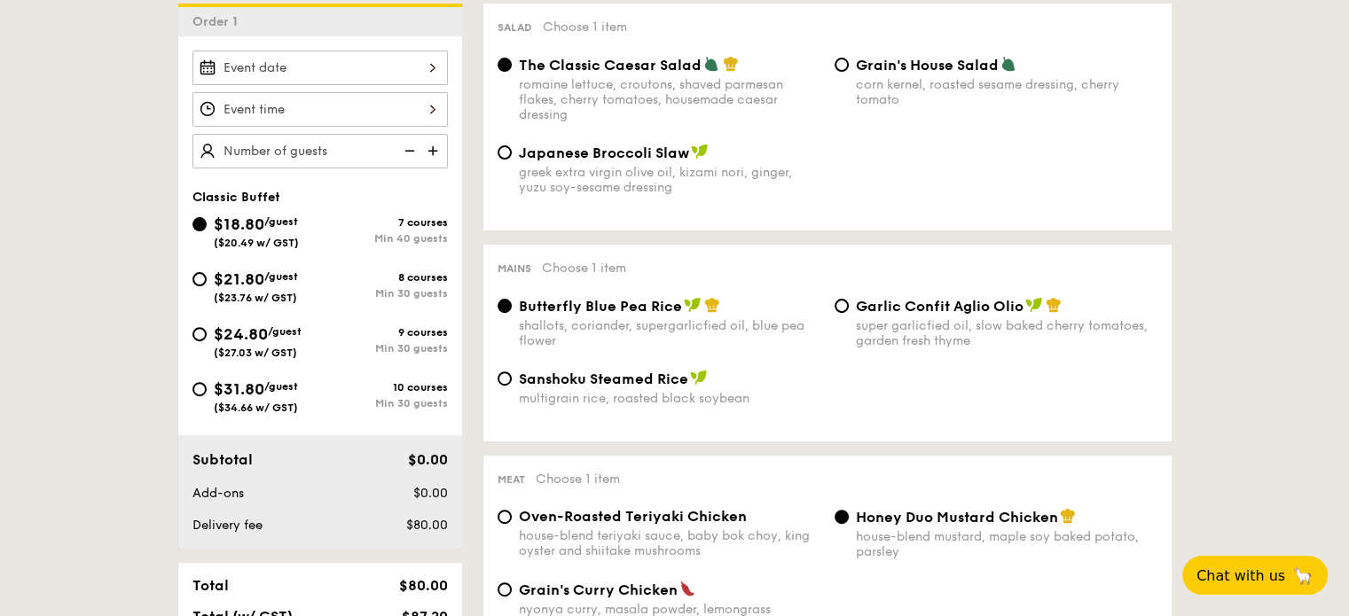
click at [277, 71] on div at bounding box center [319, 68] width 255 height 35
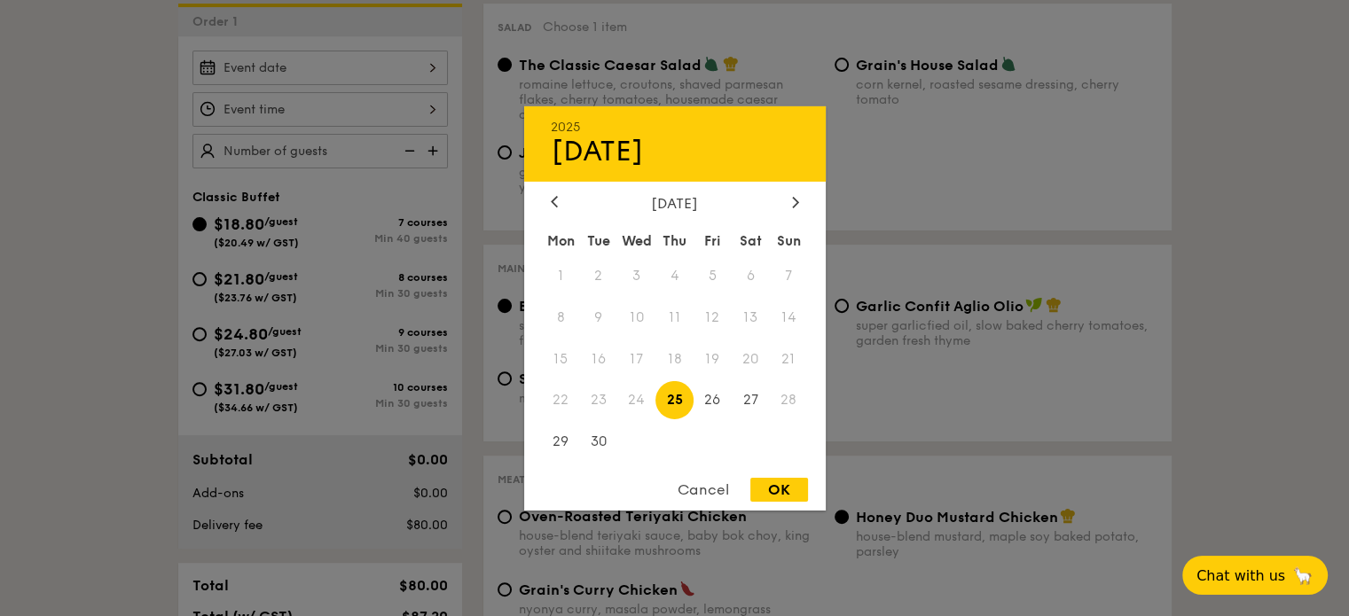
click at [32, 258] on div at bounding box center [674, 308] width 1349 height 616
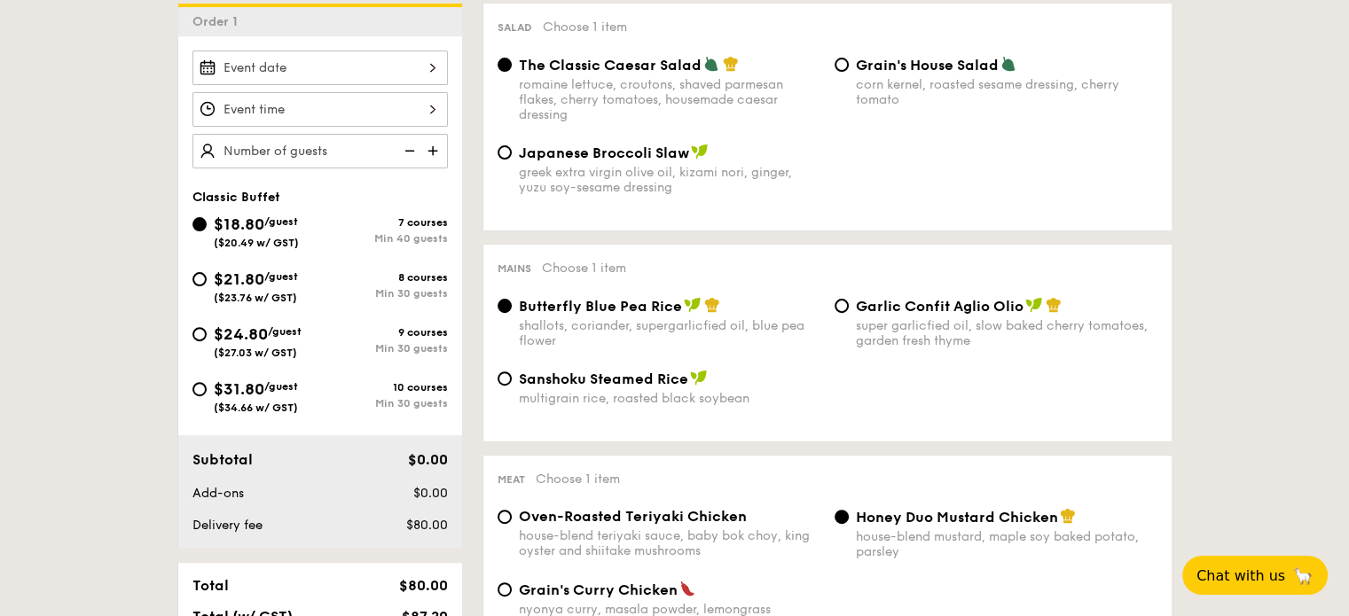
scroll to position [266, 0]
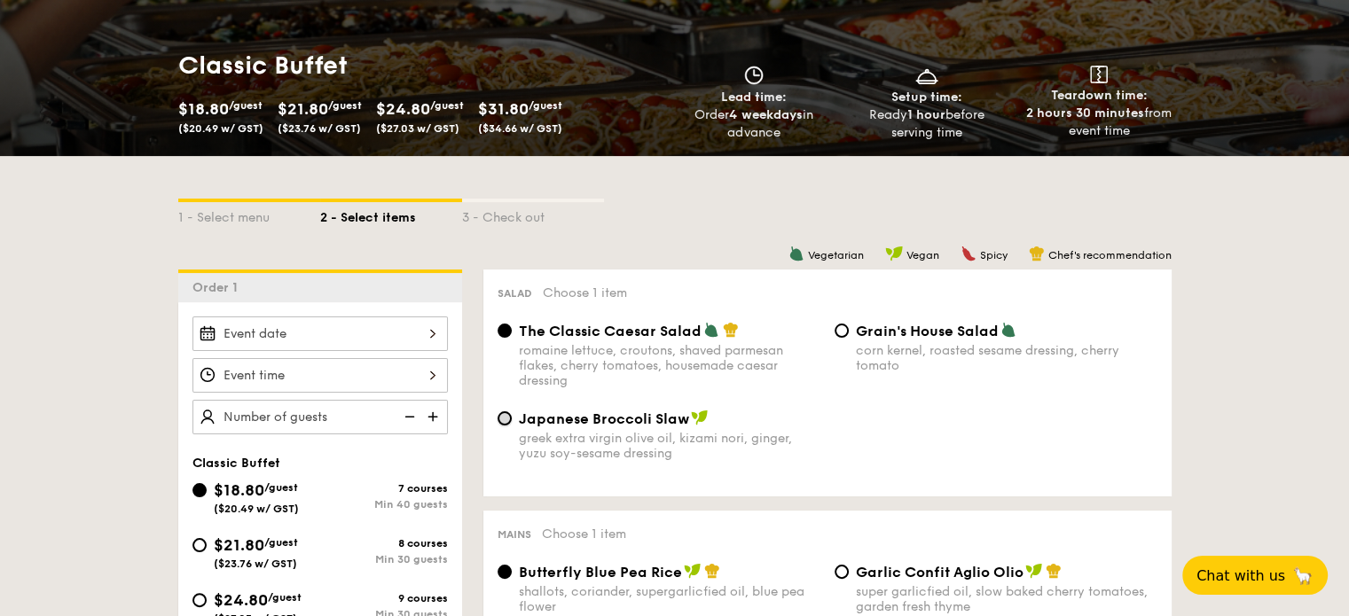
click at [502, 421] on input "Japanese Broccoli Slaw greek extra virgin olive oil, kizami nori, ginger, yuzu …" at bounding box center [505, 419] width 14 height 14
radio input "true"
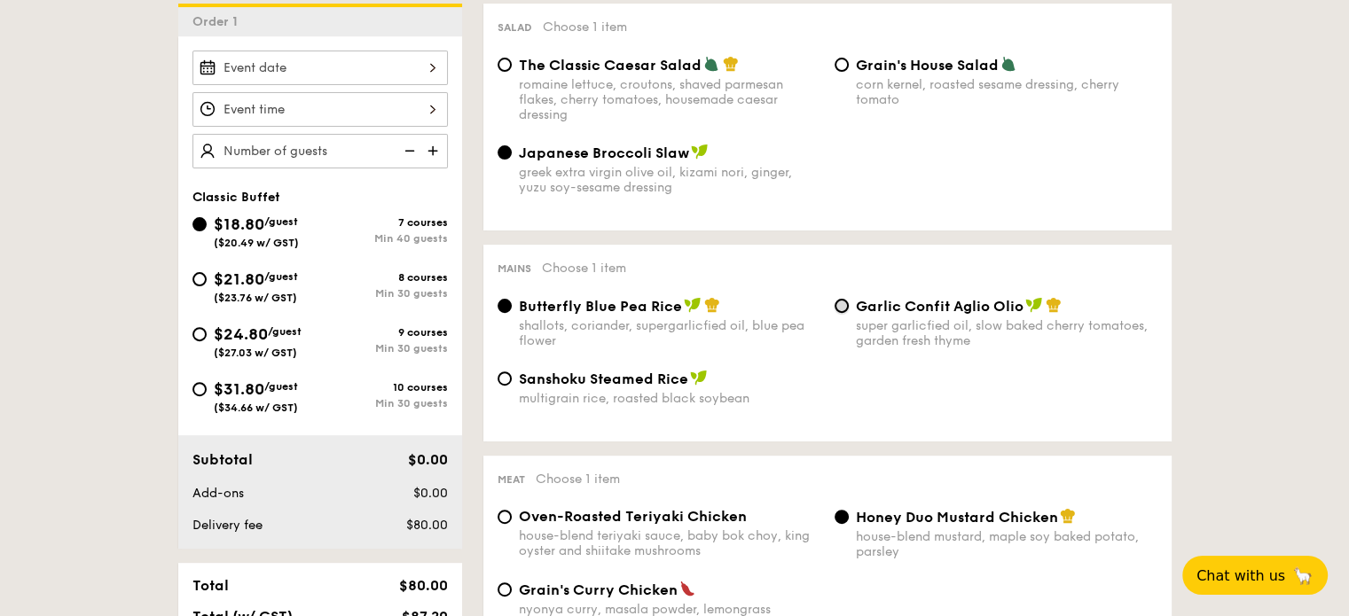
click at [839, 309] on input "Garlic Confit Aglio Olio super garlicfied oil, slow baked cherry tomatoes, gard…" at bounding box center [842, 306] width 14 height 14
radio input "true"
click at [202, 277] on input "$21.80 /guest ($23.76 w/ GST) 8 courses Min 30 guests" at bounding box center [199, 279] width 14 height 14
radio input "true"
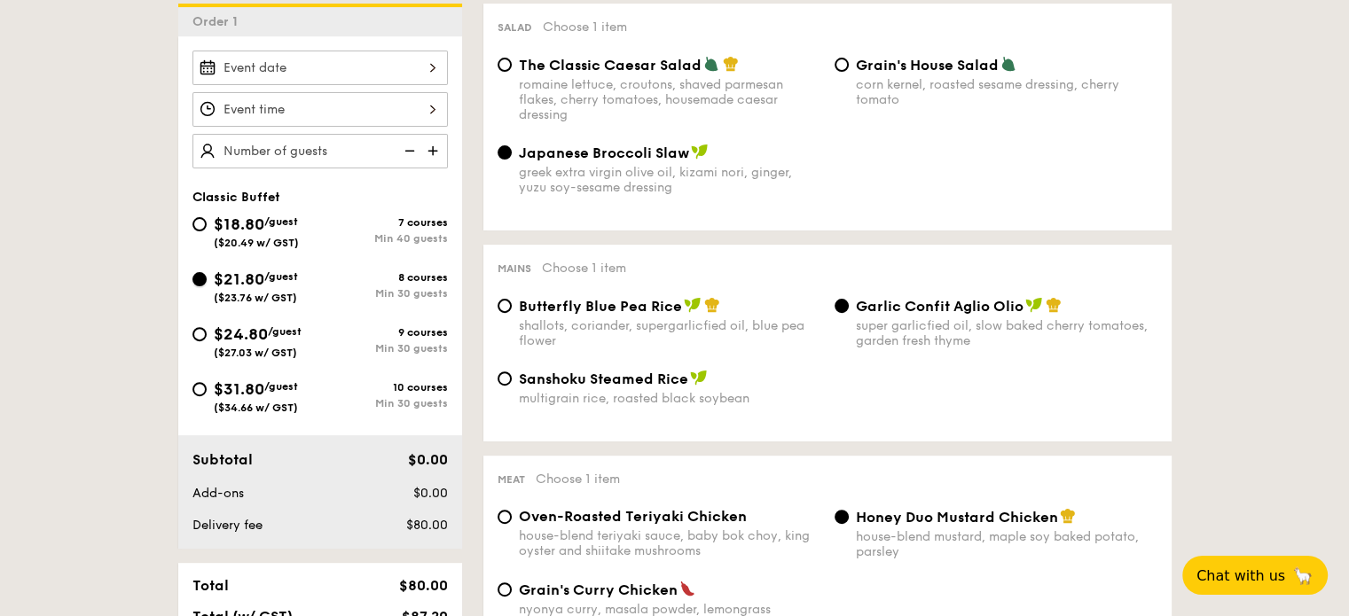
radio input "true"
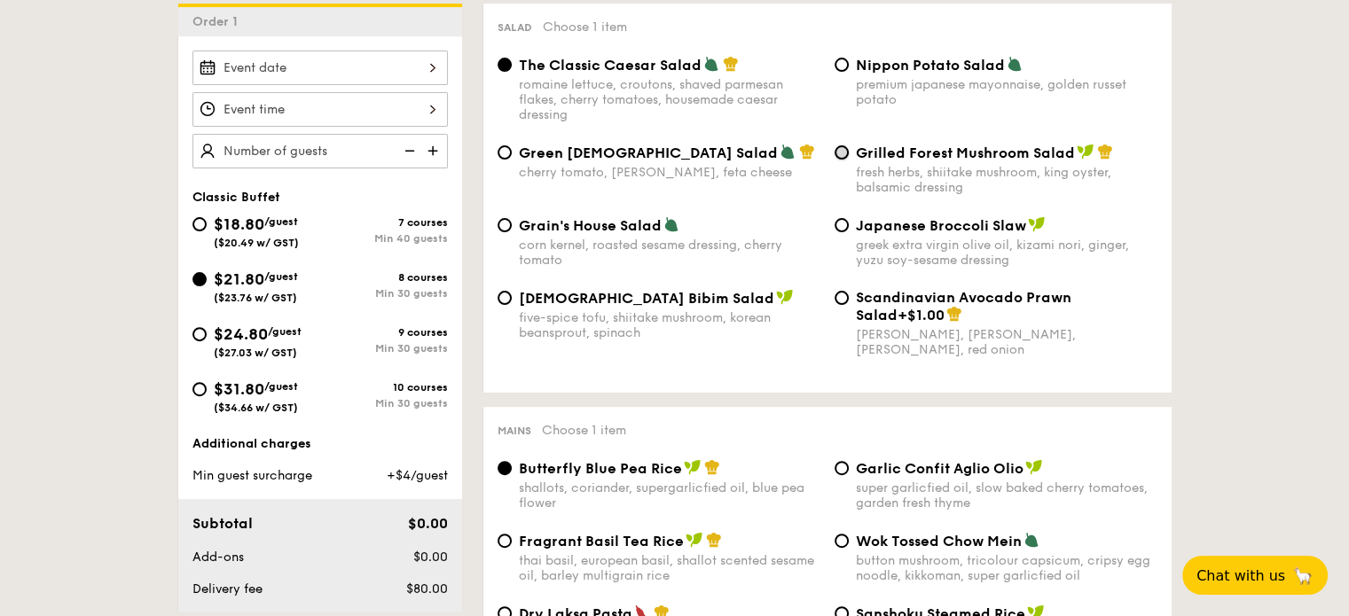
click at [837, 158] on input "Grilled Forest Mushroom Salad fresh herbs, shiitake mushroom, king oyster, bals…" at bounding box center [842, 152] width 14 height 14
radio input "true"
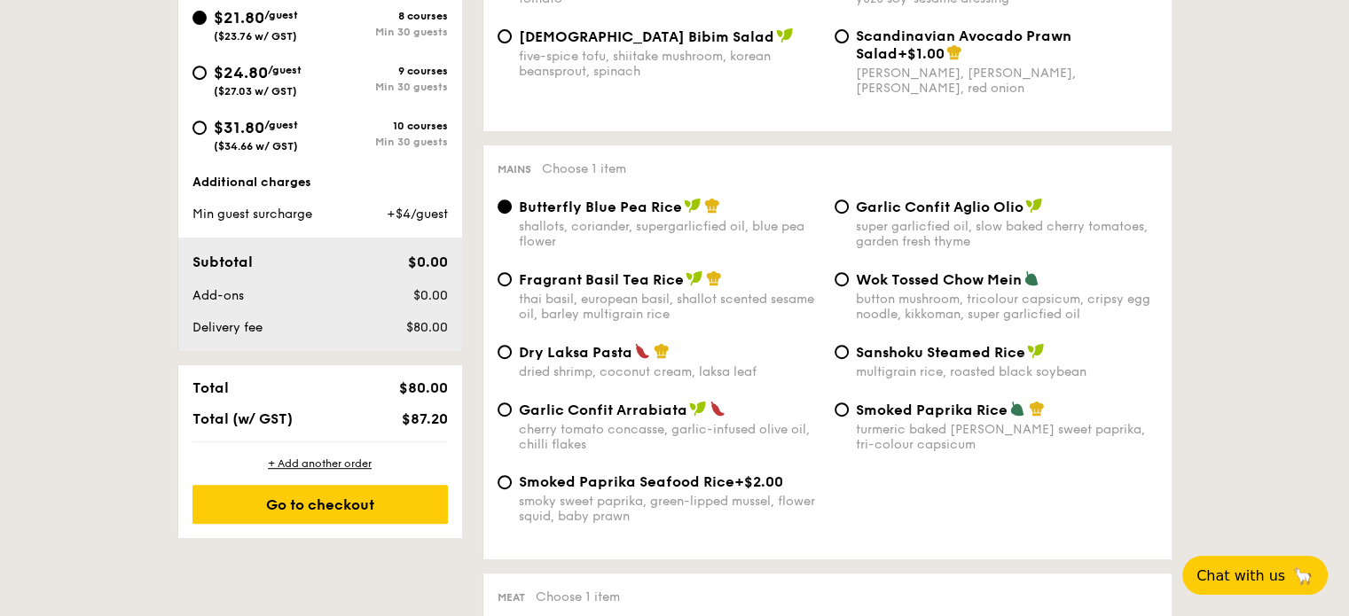
scroll to position [798, 0]
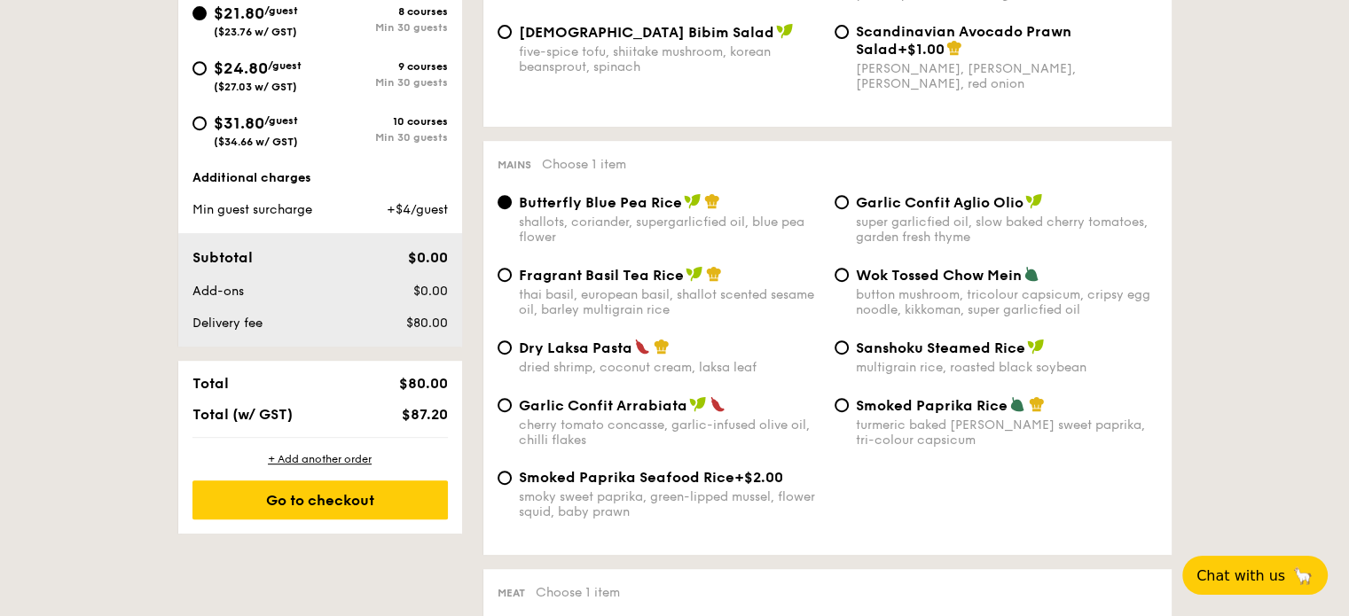
click at [507, 339] on div "Fragrant Basil Tea Rice thai basil, european basil, shallot scented sesame oil,…" at bounding box center [827, 302] width 674 height 73
click at [504, 351] on input "Dry Laksa Pasta dried shrimp, coconut cream, laksa leaf" at bounding box center [505, 348] width 14 height 14
radio input "true"
click at [503, 282] on input "Fragrant Basil Tea Rice thai basil, european basil, shallot scented sesame oil,…" at bounding box center [505, 275] width 14 height 14
radio input "true"
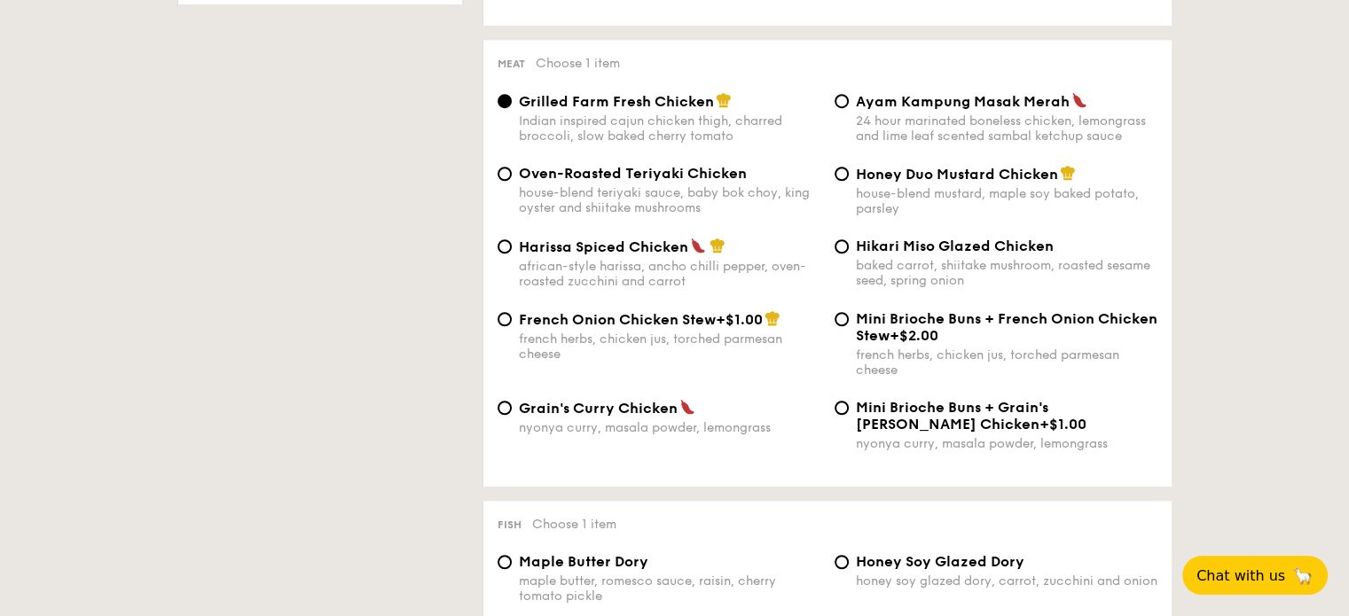
scroll to position [1330, 0]
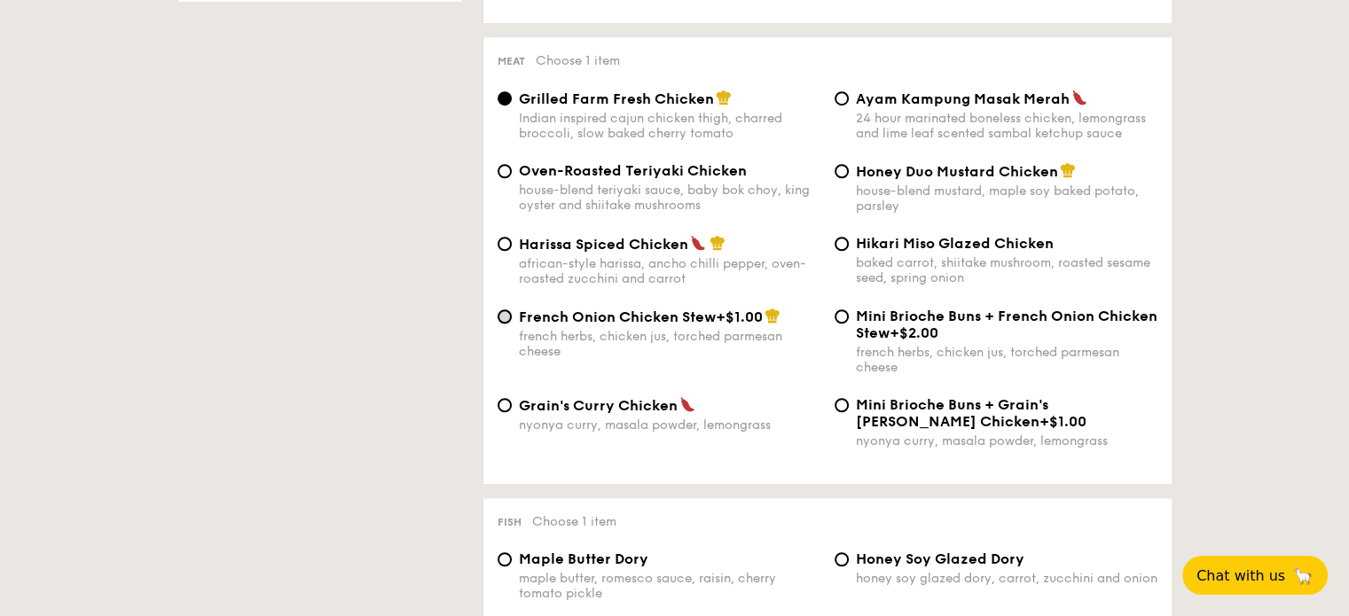
click at [506, 324] on input "French Onion Chicken Stew +$1.00 french herbs, chicken jus, torched parmesan ch…" at bounding box center [505, 317] width 14 height 14
radio input "true"
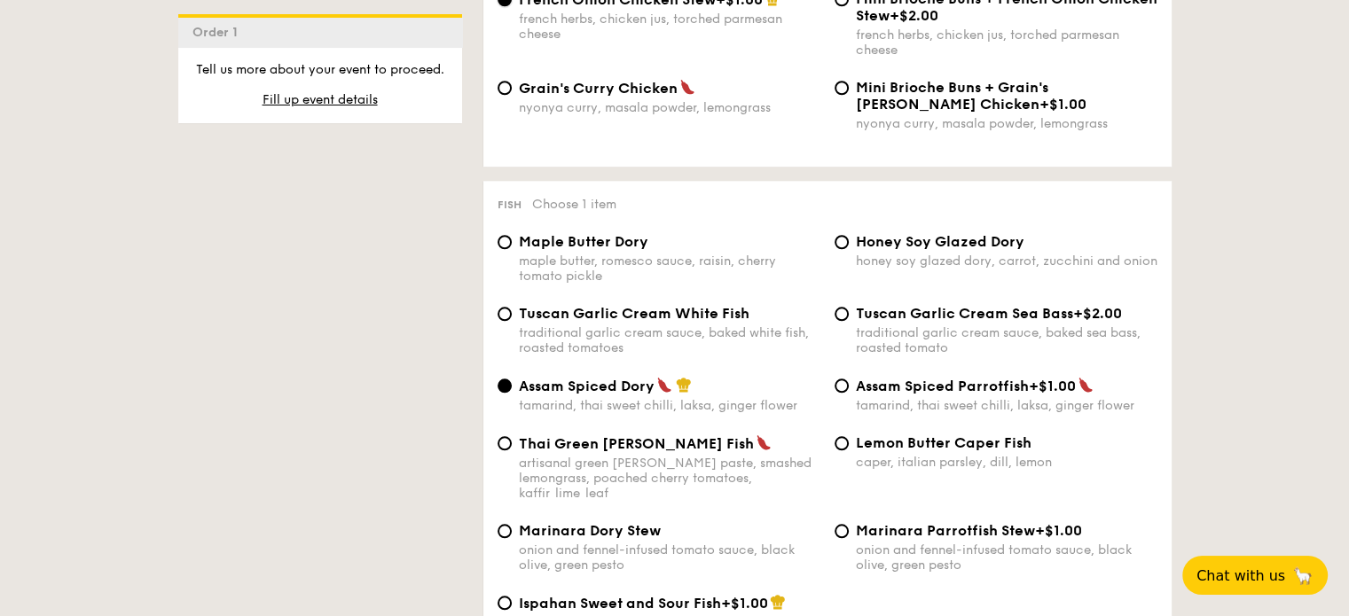
scroll to position [1646, 0]
click at [847, 452] on input "Lemon Butter Caper Fish caper, italian parsley, dill, lemon" at bounding box center [842, 445] width 14 height 14
radio input "true"
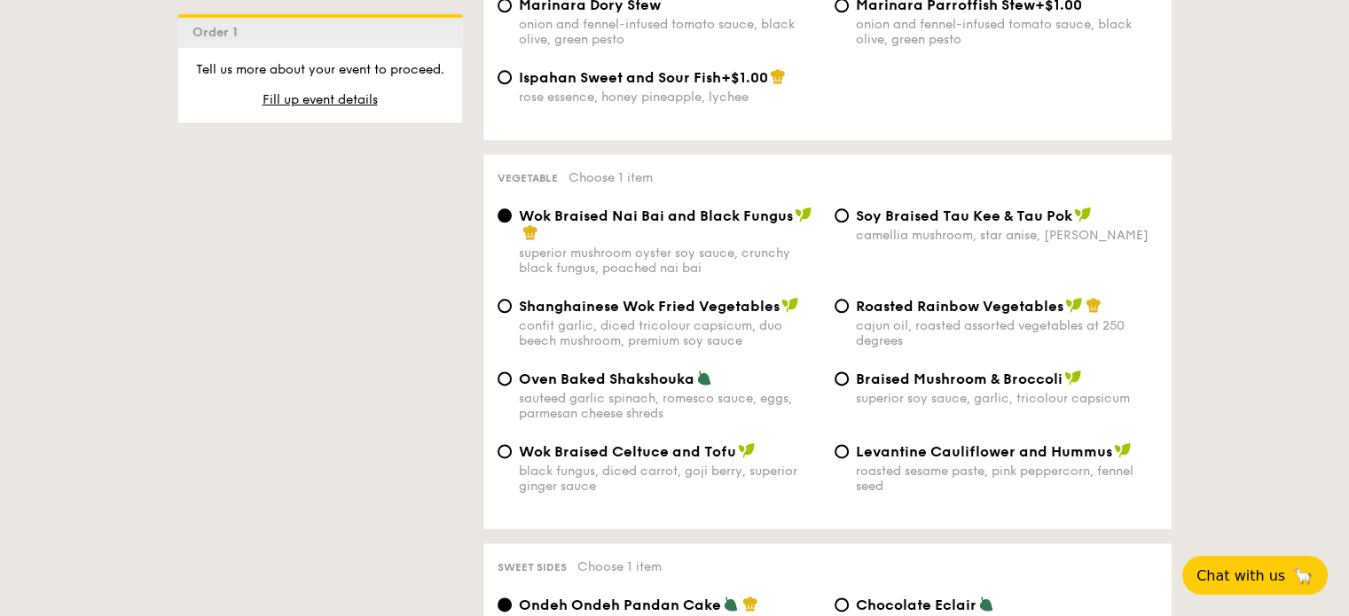
scroll to position [2178, 0]
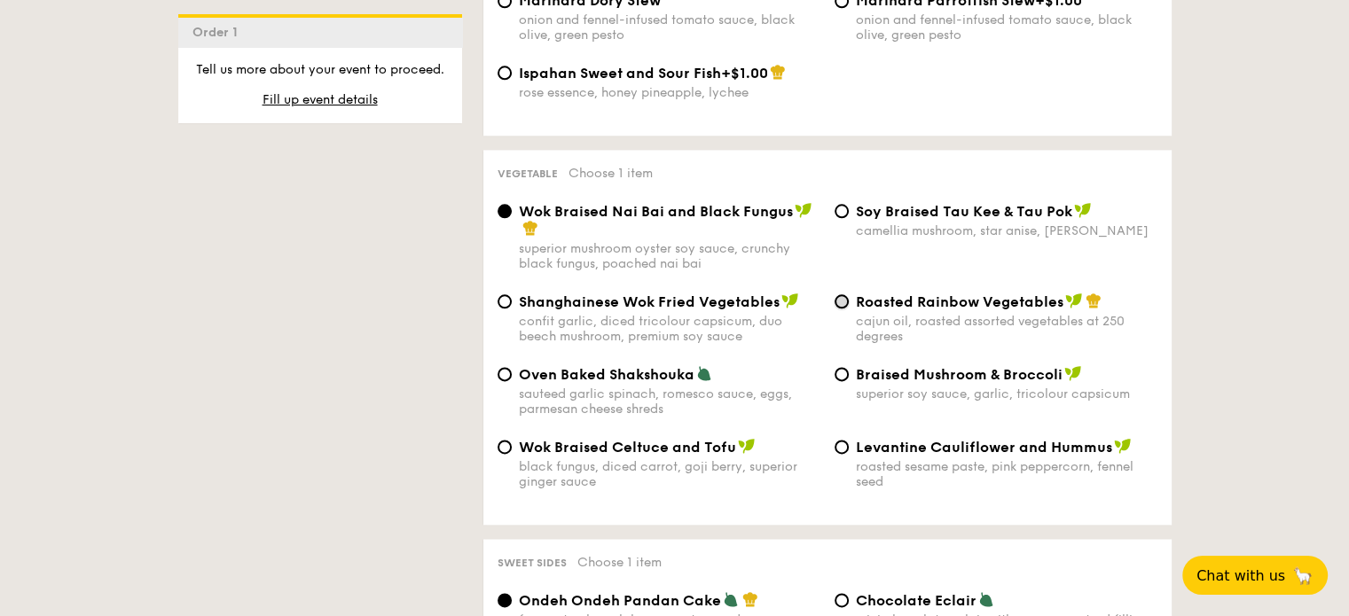
click at [837, 309] on input "Roasted Rainbow Vegetables cajun oil, roasted assorted vegetables at 250 degrees" at bounding box center [842, 301] width 14 height 14
radio input "true"
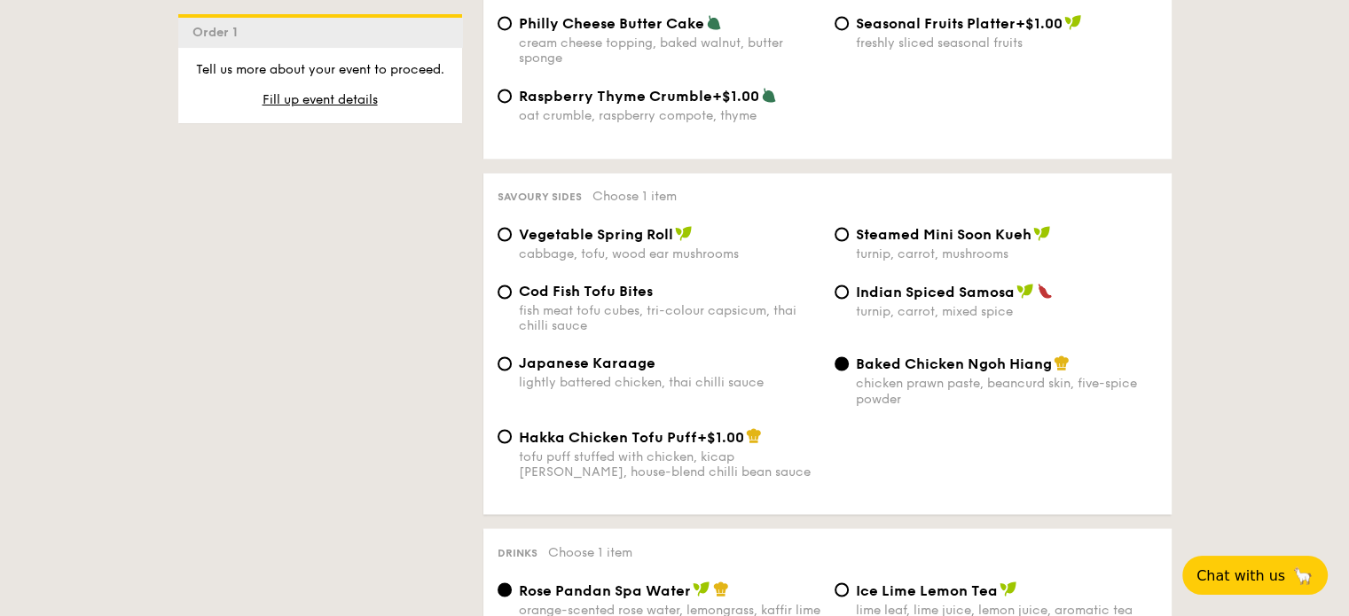
scroll to position [2977, 0]
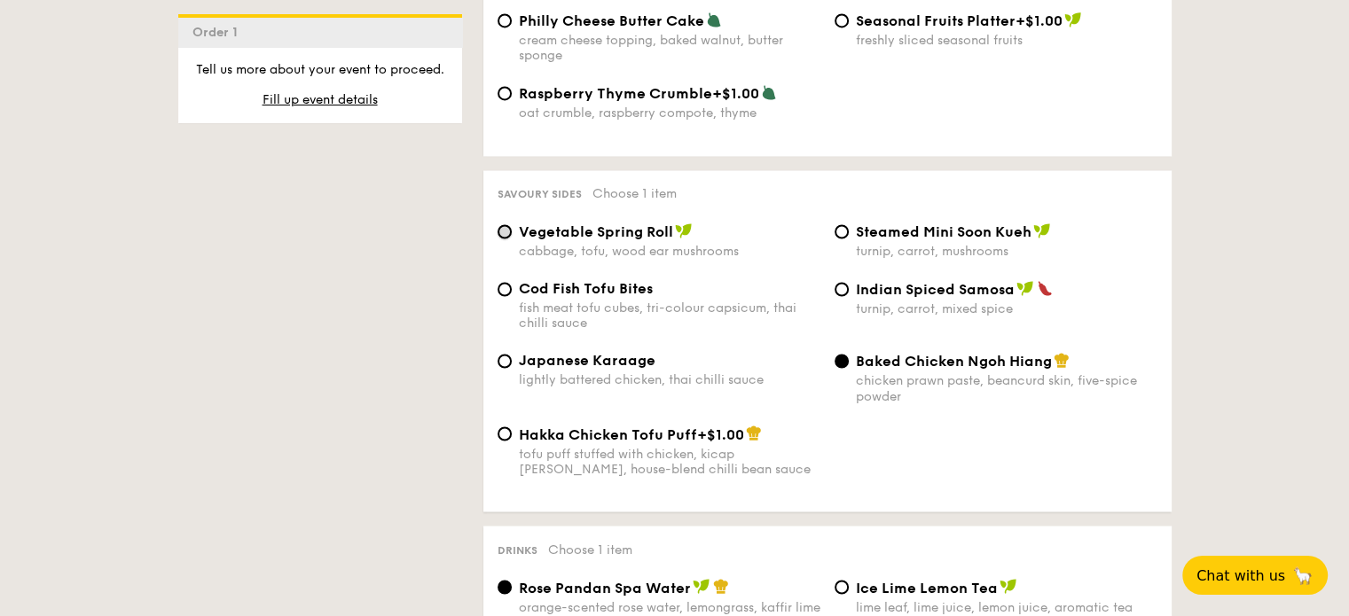
click at [510, 239] on input "Vegetable Spring Roll cabbage, tofu, wood ear mushrooms" at bounding box center [505, 231] width 14 height 14
radio input "true"
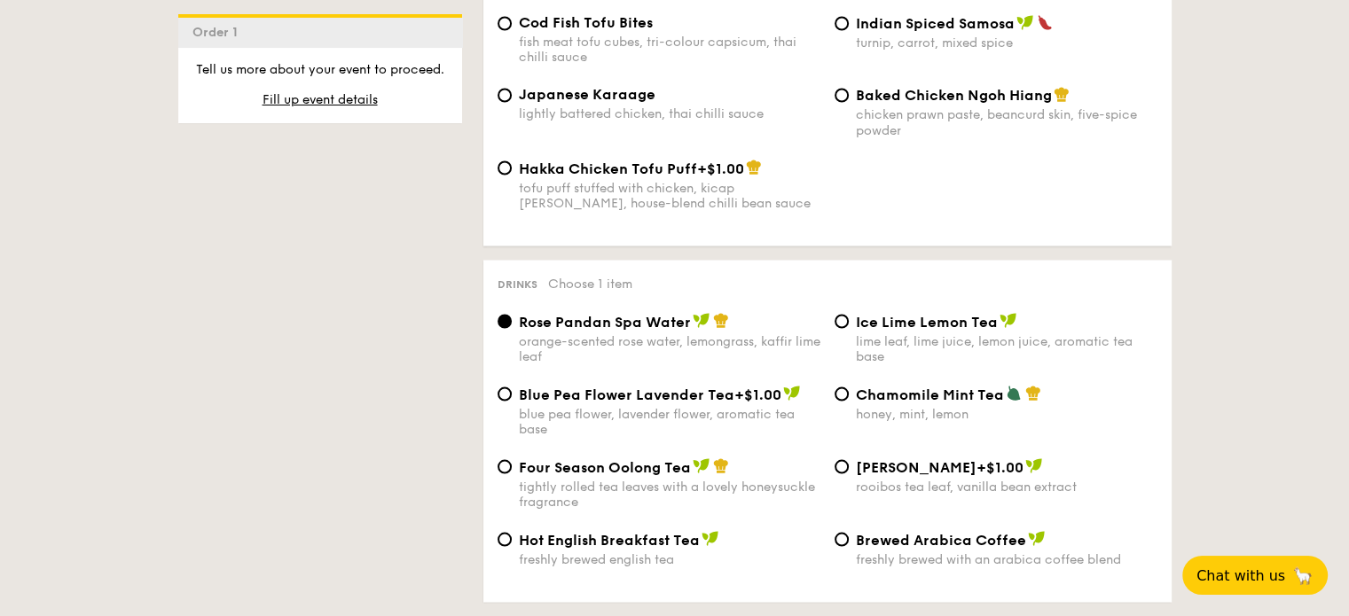
scroll to position [3509, 0]
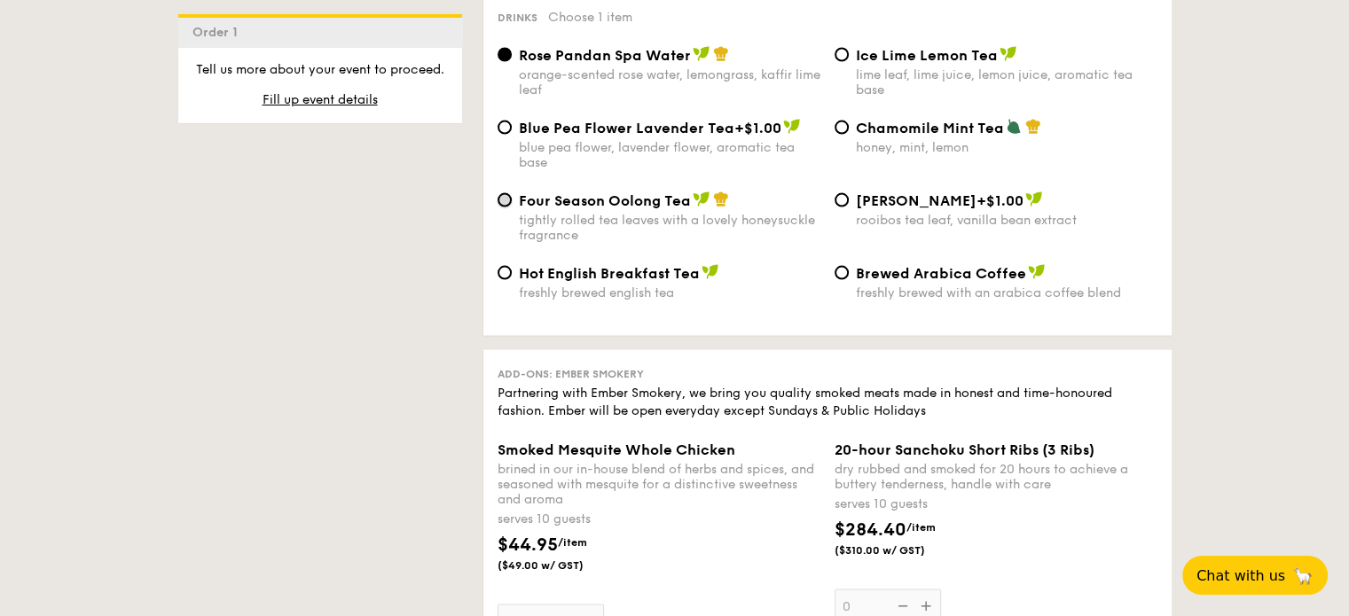
click at [507, 208] on input "Four Season Oolong Tea tightly rolled tea leaves with a lovely honeysuckle frag…" at bounding box center [505, 200] width 14 height 14
radio input "true"
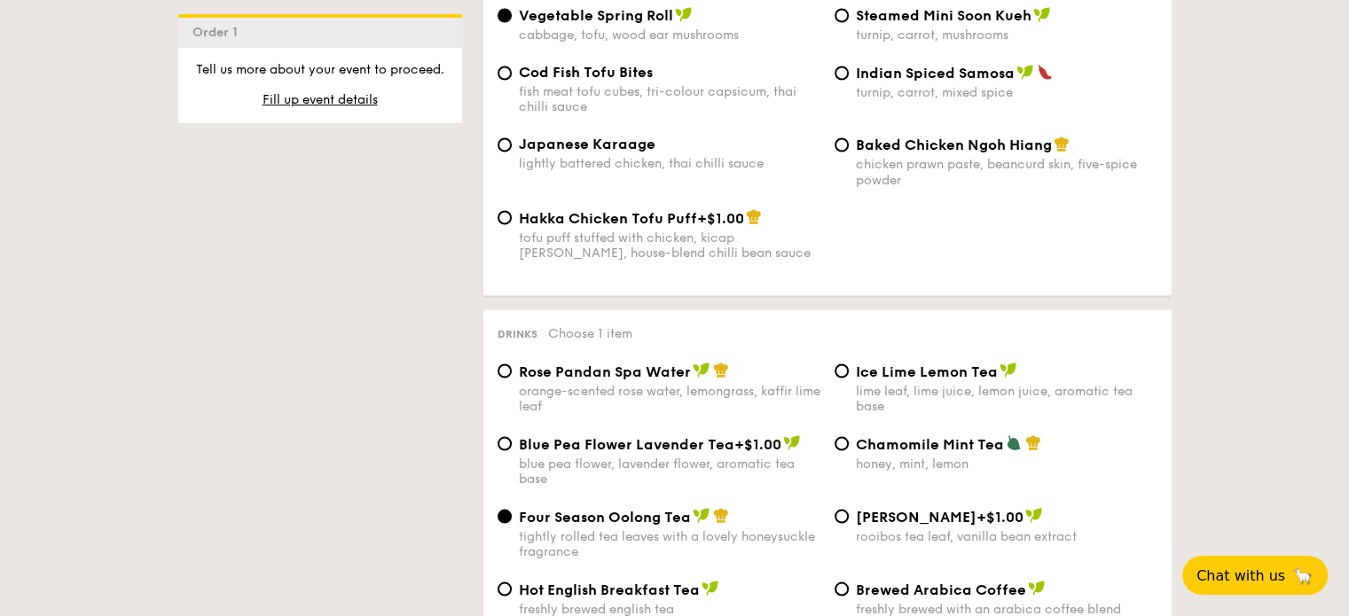
scroll to position [3459, 0]
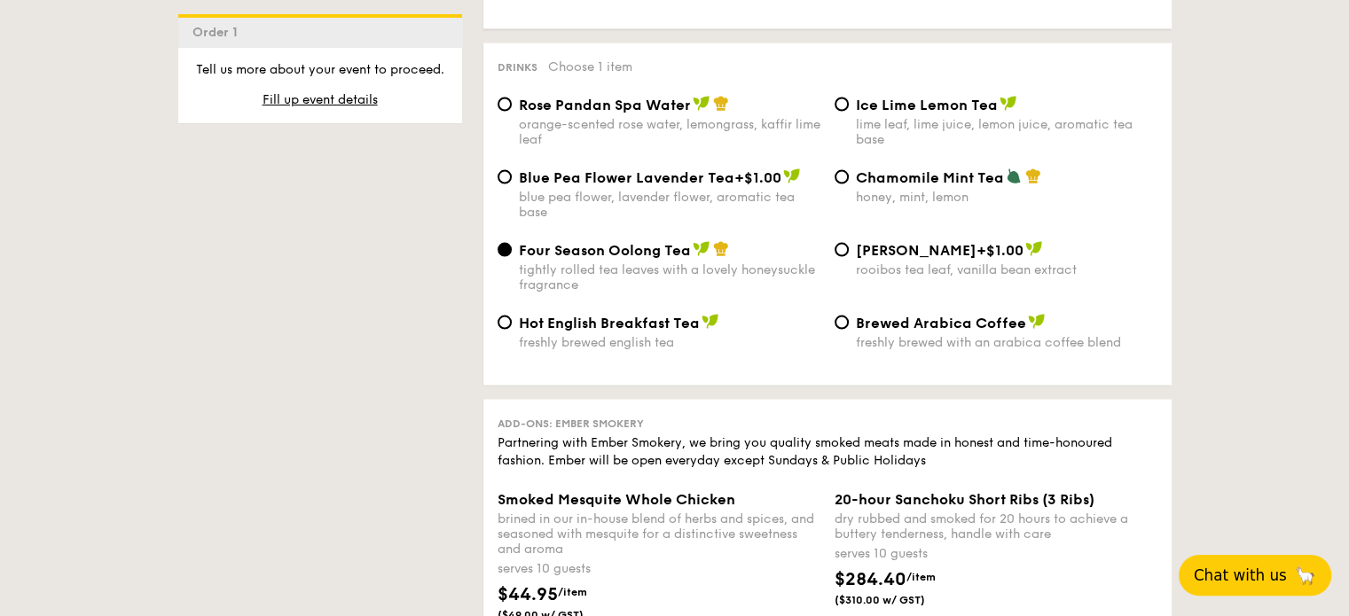
click at [1273, 583] on span "Chat with us" at bounding box center [1240, 576] width 93 height 18
